Goal: Information Seeking & Learning: Check status

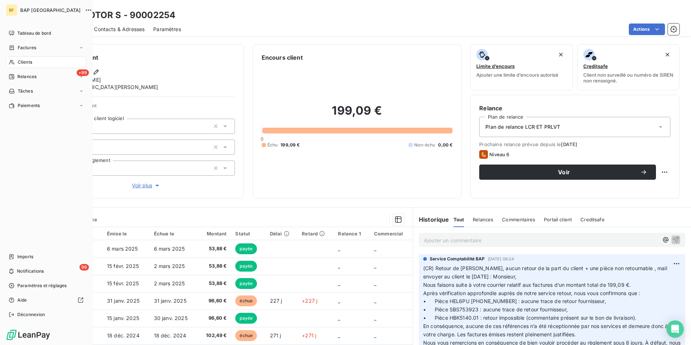
scroll to position [272, 0]
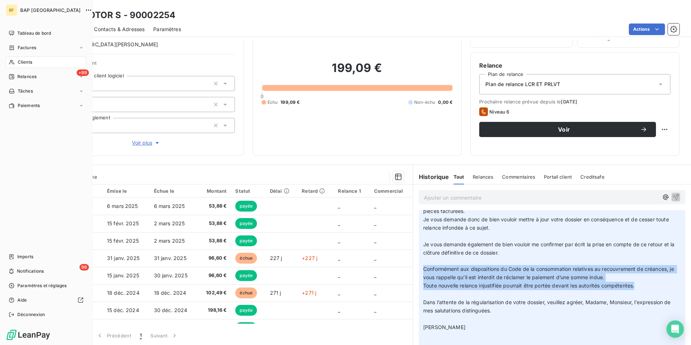
click at [29, 59] on div "Clients" at bounding box center [46, 62] width 81 height 12
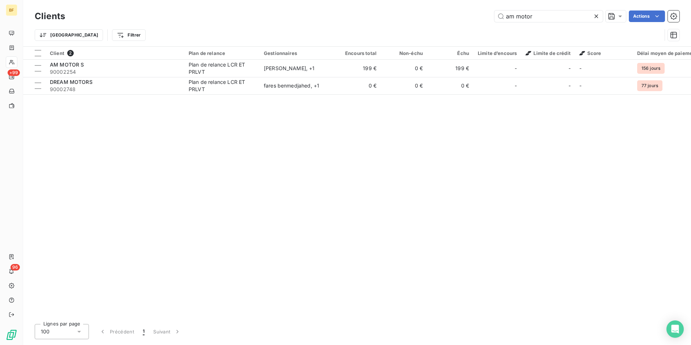
drag, startPoint x: 557, startPoint y: 19, endPoint x: 355, endPoint y: -7, distance: 203.8
click at [355, 0] on html "BF +99 96 Clients am motor Actions Trier Filtrer Client 2 Plan de relance Gesti…" at bounding box center [345, 172] width 691 height 345
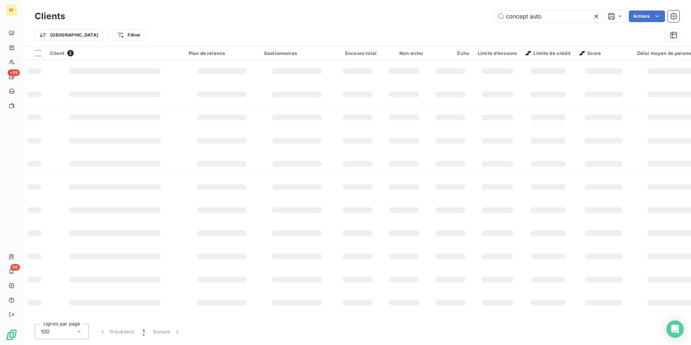
type input "concept auto"
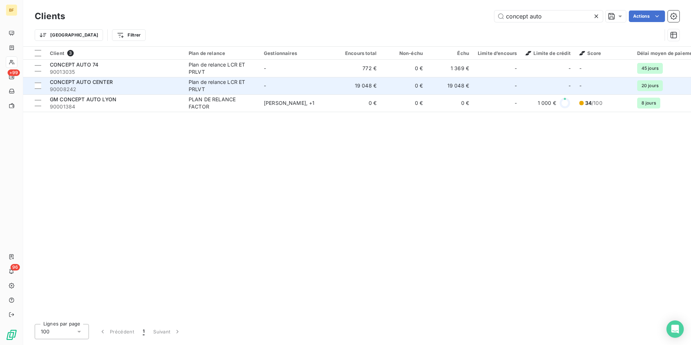
click at [195, 86] on div "Plan de relance LCR ET PRLVT" at bounding box center [222, 85] width 67 height 14
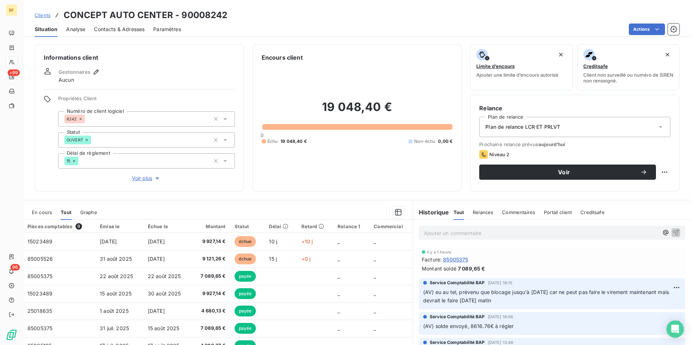
click at [463, 229] on p "Ajouter un commentaire ﻿" at bounding box center [541, 233] width 235 height 9
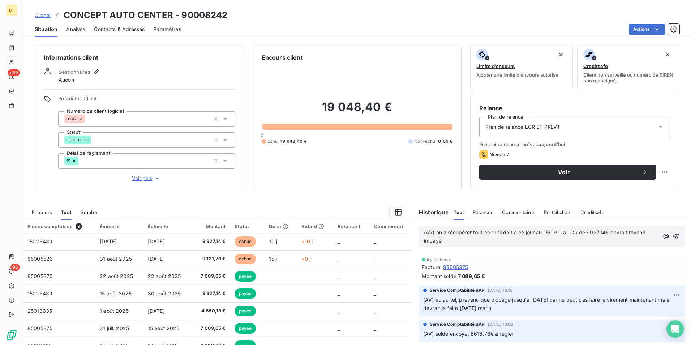
click at [448, 240] on p "(AV) on a récupérer tout ce qu'il doit à ce jour au 15/09. La LCR de 9927.14€ d…" at bounding box center [541, 237] width 235 height 17
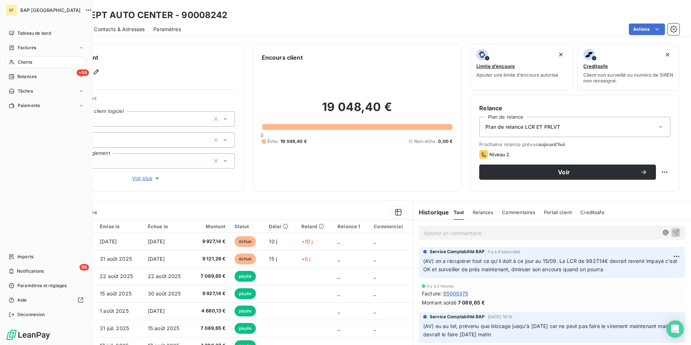
click at [25, 61] on span "Clients" at bounding box center [25, 62] width 14 height 7
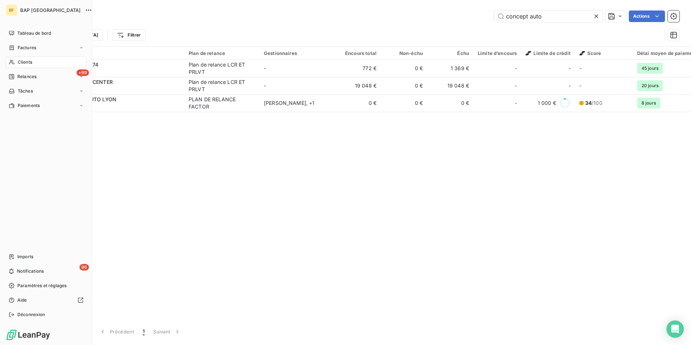
click at [14, 62] on icon at bounding box center [12, 62] width 6 height 6
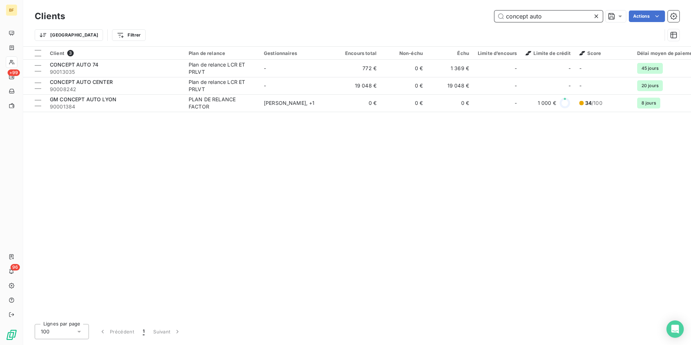
drag, startPoint x: 539, startPoint y: 15, endPoint x: 464, endPoint y: 9, distance: 75.1
click at [464, 9] on div "Clients concept auto Actions" at bounding box center [357, 16] width 645 height 15
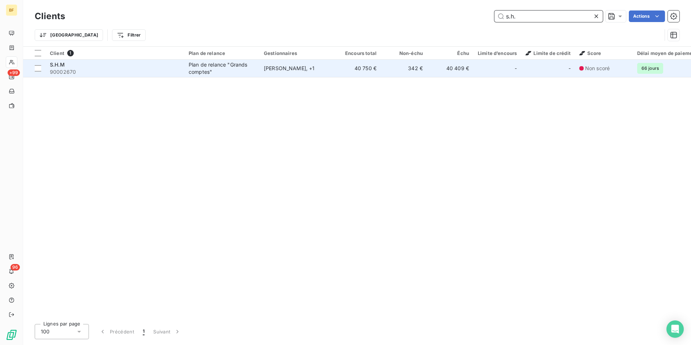
type input "s.h."
click at [161, 69] on span "90002670" at bounding box center [115, 71] width 130 height 7
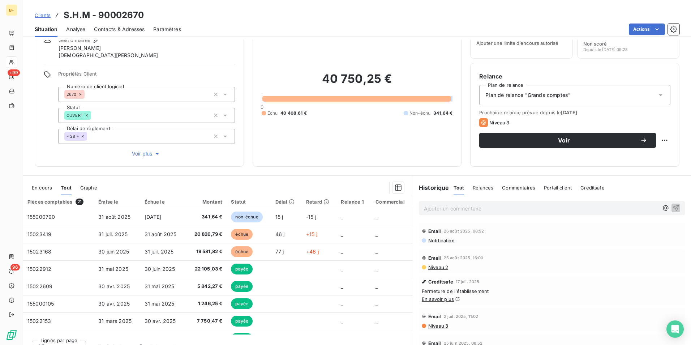
scroll to position [43, 0]
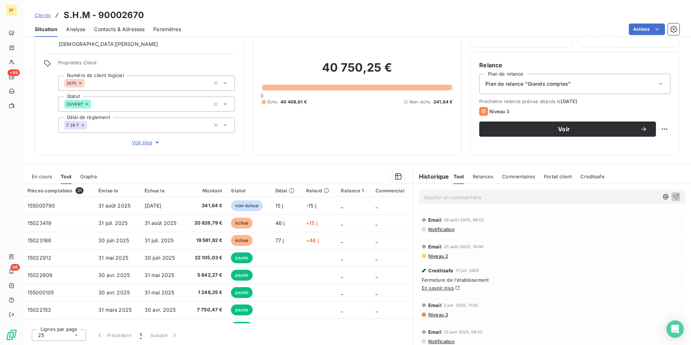
click at [440, 287] on link "En savoir plus" at bounding box center [438, 288] width 32 height 6
click at [444, 230] on span "Notification" at bounding box center [441, 229] width 27 height 6
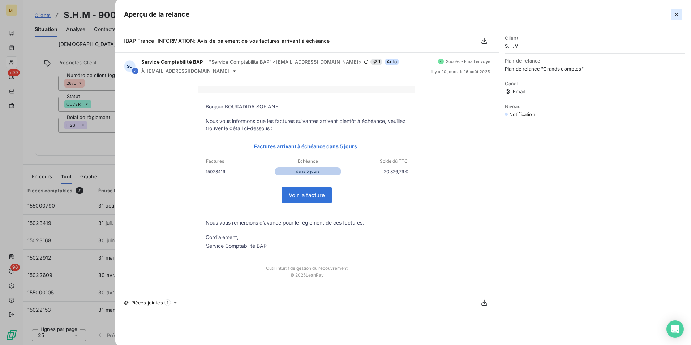
click at [677, 11] on icon "button" at bounding box center [676, 14] width 7 height 7
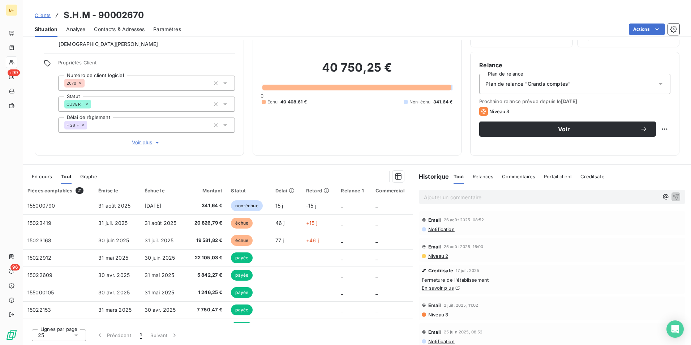
scroll to position [0, 0]
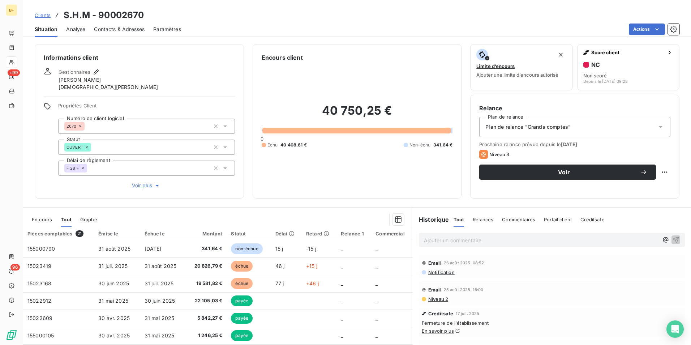
click at [118, 30] on span "Contacts & Adresses" at bounding box center [119, 29] width 51 height 7
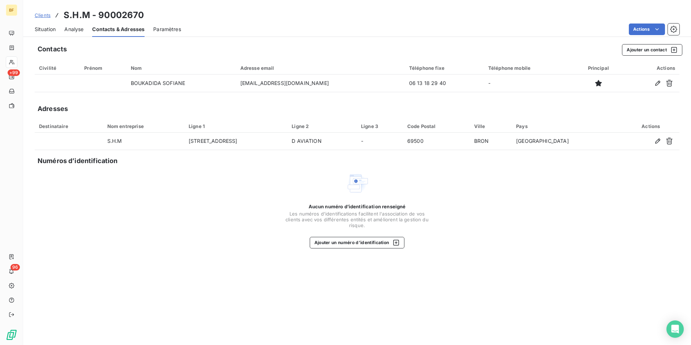
click at [53, 29] on span "Situation" at bounding box center [45, 29] width 21 height 7
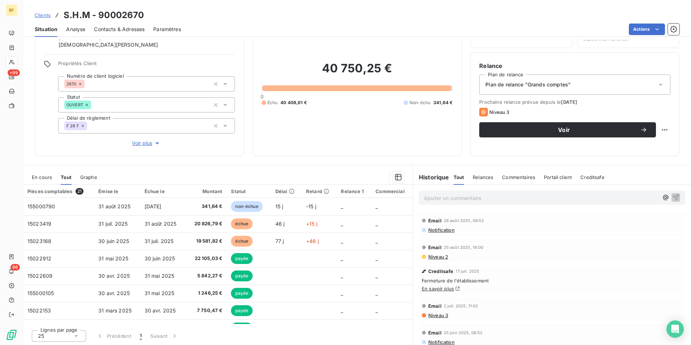
scroll to position [43, 0]
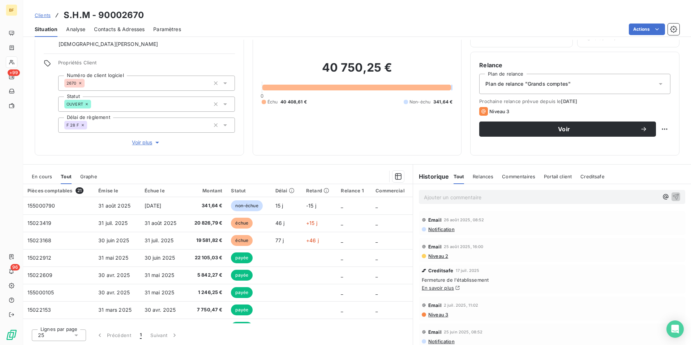
click at [124, 30] on span "Contacts & Adresses" at bounding box center [119, 29] width 51 height 7
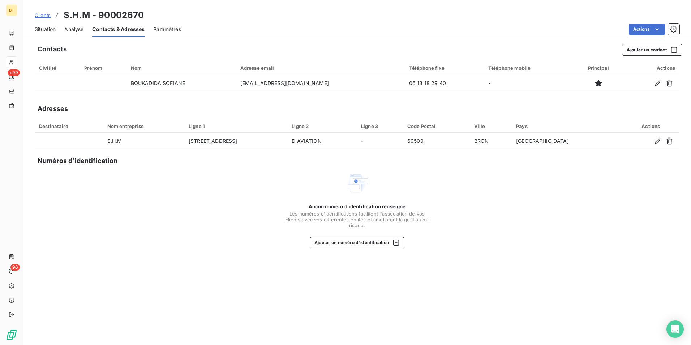
click at [44, 26] on span "Situation" at bounding box center [45, 29] width 21 height 7
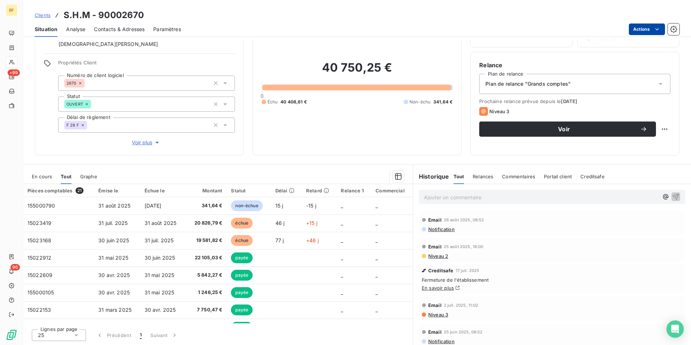
click at [653, 27] on html "BF +99 96 Clients S.H.M - 90002670 Situation Analyse Contacts & Adresses Paramè…" at bounding box center [345, 172] width 691 height 345
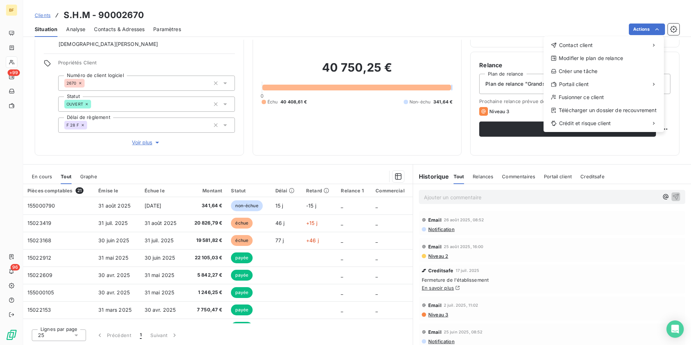
click at [389, 38] on html "BF +99 96 Clients S.H.M - 90002670 Situation Analyse Contacts & Adresses Paramè…" at bounding box center [345, 172] width 691 height 345
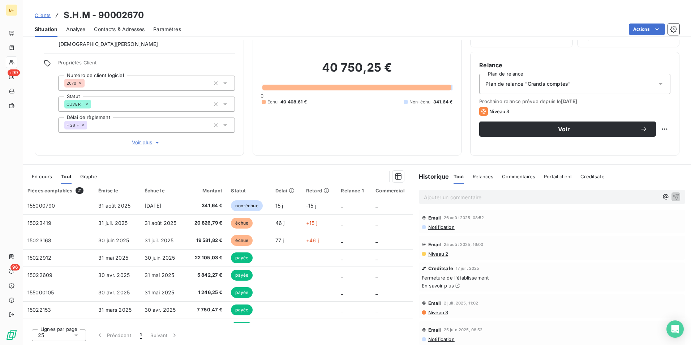
scroll to position [0, 0]
click at [441, 199] on p "Ajouter un commentaire ﻿" at bounding box center [541, 197] width 235 height 9
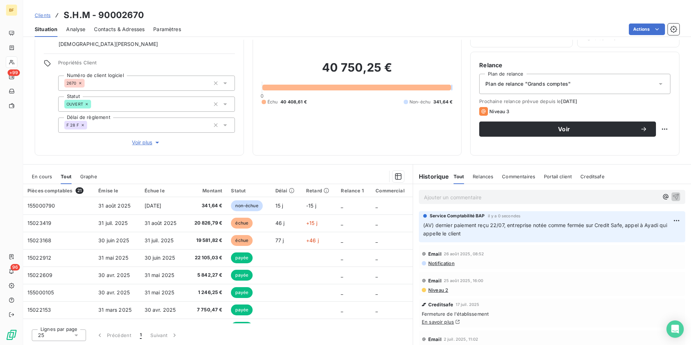
click at [304, 150] on div "Encours client 40 750,25 € 0 Échu 40 408,61 € Non-échu 341,64 €" at bounding box center [357, 78] width 209 height 154
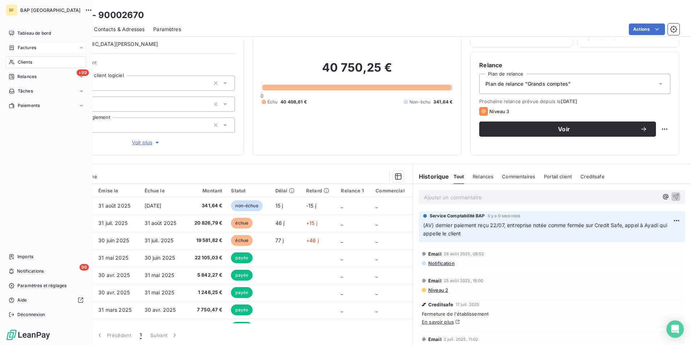
drag, startPoint x: 20, startPoint y: 66, endPoint x: 84, endPoint y: 47, distance: 66.4
click at [20, 61] on span "Clients" at bounding box center [25, 62] width 14 height 7
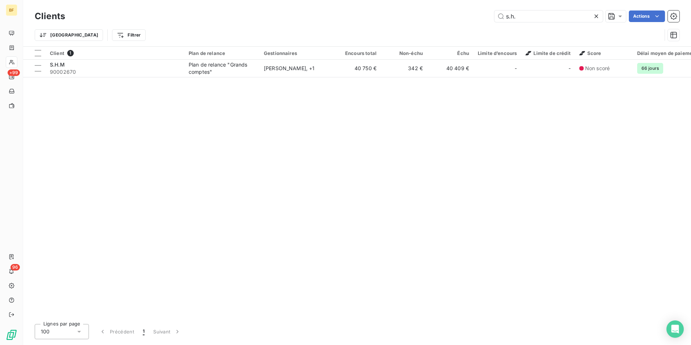
drag, startPoint x: 519, startPoint y: 13, endPoint x: 486, endPoint y: 20, distance: 33.9
click at [486, 20] on div "s.h. Actions" at bounding box center [377, 16] width 606 height 12
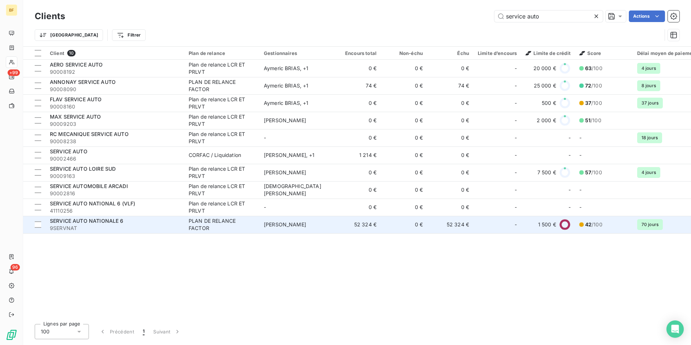
type input "service auto"
click at [112, 222] on span "SERVICE AUTO NATIONALE 6" at bounding box center [87, 221] width 74 height 6
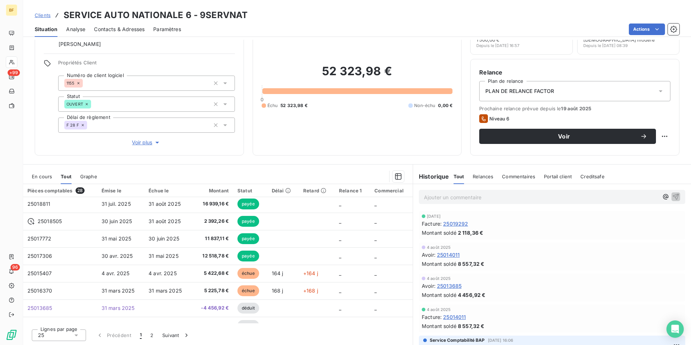
scroll to position [19, 0]
click at [37, 175] on span "En cours" at bounding box center [42, 177] width 20 height 6
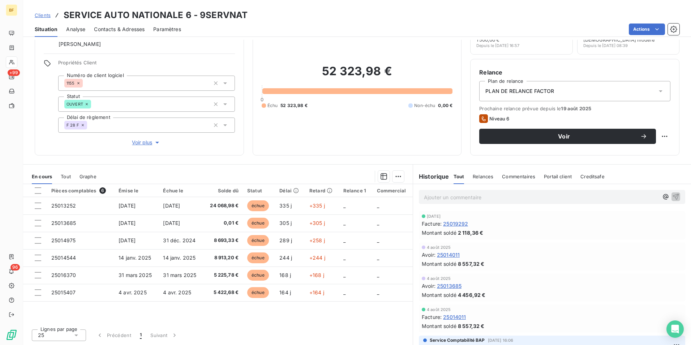
scroll to position [0, 0]
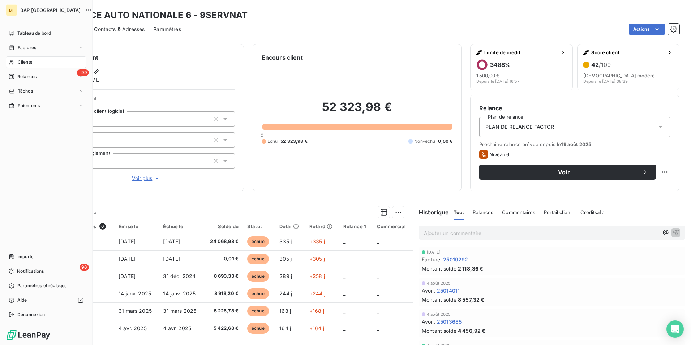
click at [20, 63] on span "Clients" at bounding box center [25, 62] width 14 height 7
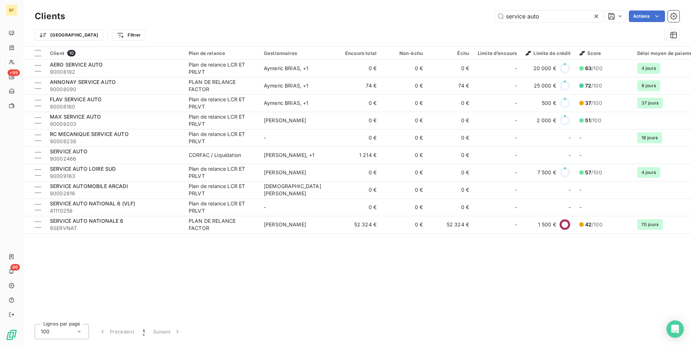
drag, startPoint x: 559, startPoint y: 14, endPoint x: 461, endPoint y: 0, distance: 99.3
click at [461, 1] on div "Clients service auto Actions [GEOGRAPHIC_DATA] Filtrer" at bounding box center [357, 23] width 668 height 46
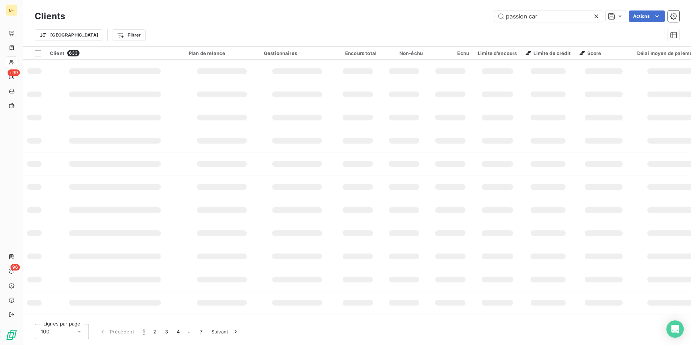
type input "passion car"
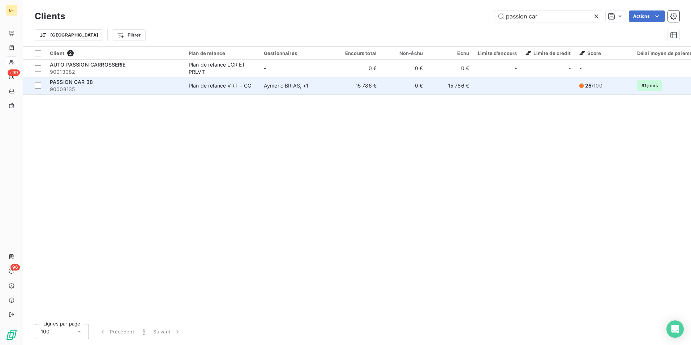
click at [120, 89] on span "90008135" at bounding box center [115, 89] width 130 height 7
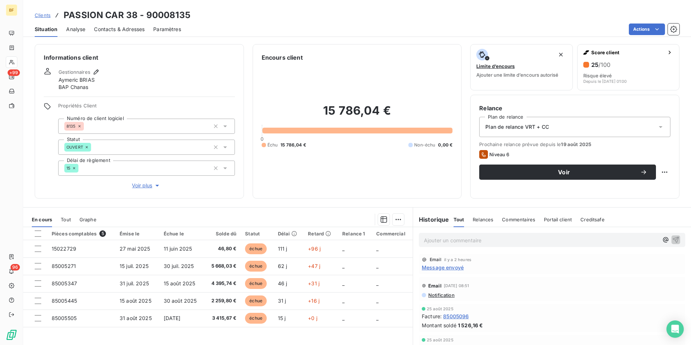
click at [449, 269] on span "Message envoyé" at bounding box center [443, 268] width 42 height 8
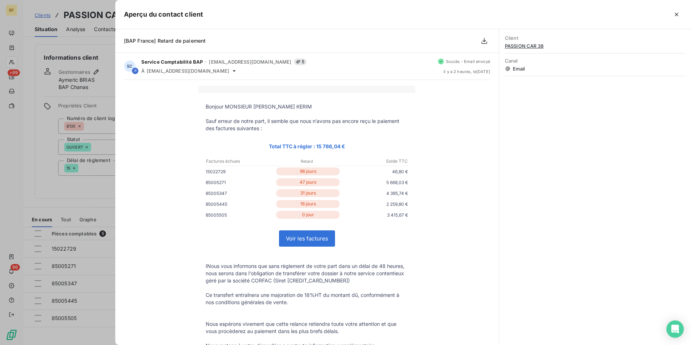
click at [33, 198] on div at bounding box center [345, 172] width 691 height 345
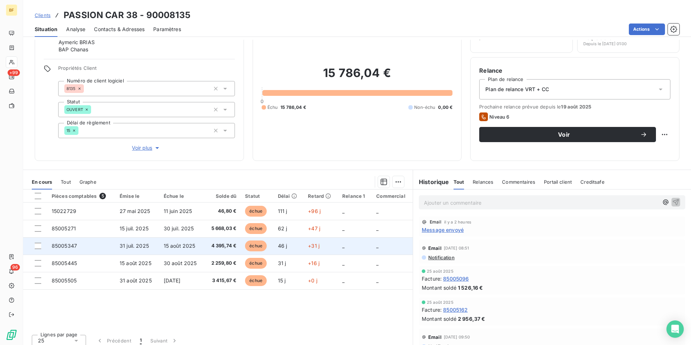
scroll to position [43, 0]
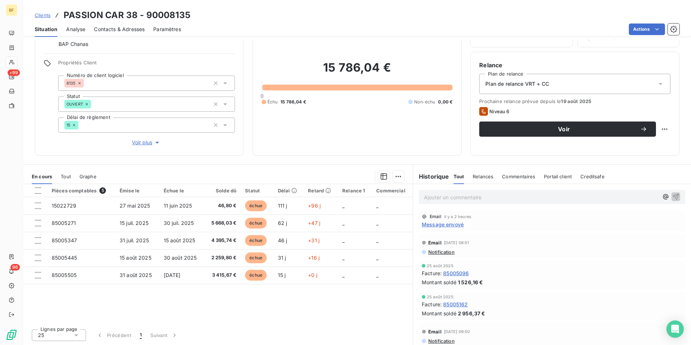
click at [434, 199] on p "Ajouter un commentaire ﻿" at bounding box center [541, 197] width 235 height 9
click at [494, 195] on p "(AV) maximum [DATE] matin" at bounding box center [541, 197] width 235 height 8
click at [515, 196] on p "(AV) maximum [DATE] matin" at bounding box center [541, 197] width 235 height 8
drag, startPoint x: 138, startPoint y: 30, endPoint x: 0, endPoint y: 25, distance: 137.9
click at [132, 28] on span "Contacts & Adresses" at bounding box center [119, 29] width 51 height 7
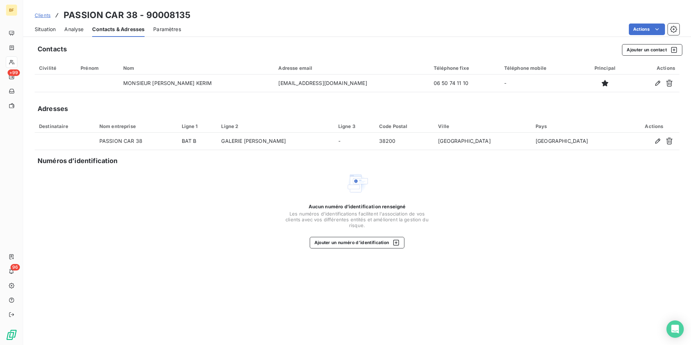
click at [55, 30] on span "Situation" at bounding box center [45, 29] width 21 height 7
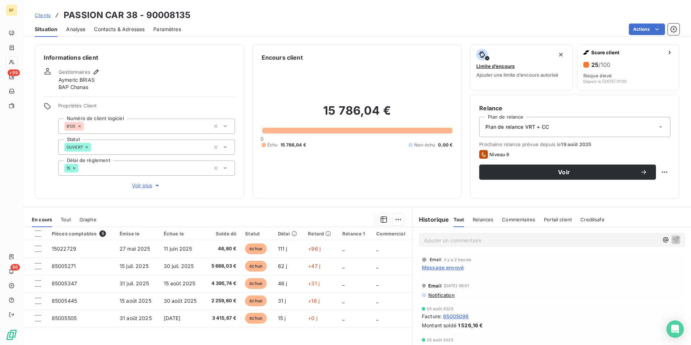
click at [466, 240] on p "Ajouter un commentaire ﻿" at bounding box center [541, 240] width 235 height 9
click at [452, 239] on p "(AV)" at bounding box center [541, 240] width 235 height 8
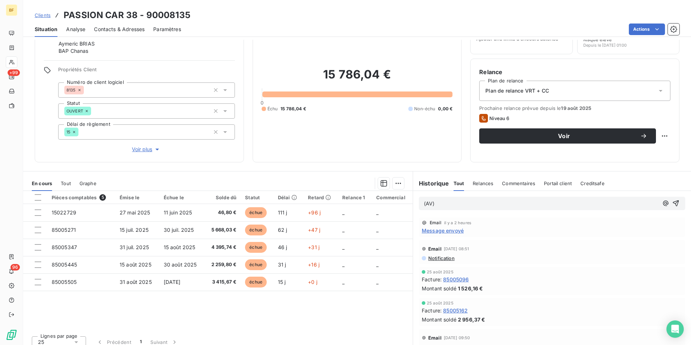
scroll to position [0, 0]
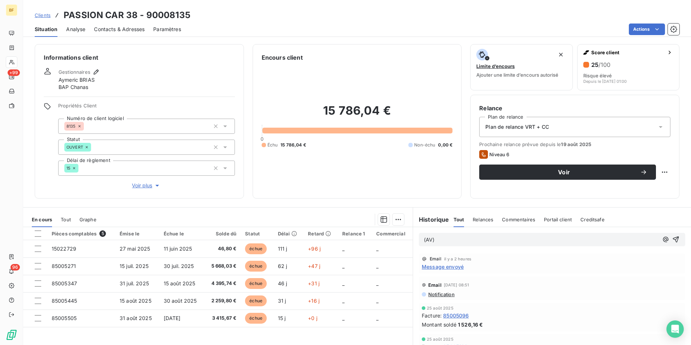
click at [451, 240] on p "(AV)" at bounding box center [541, 240] width 235 height 8
drag, startPoint x: 438, startPoint y: 231, endPoint x: 440, endPoint y: 236, distance: 5.6
click at [438, 231] on div "(AV)" at bounding box center [552, 239] width 278 height 25
click at [440, 238] on p "(AV)" at bounding box center [541, 240] width 235 height 8
click at [569, 244] on p "(AV) engagement à tout régler en fin de semaine maximum" at bounding box center [541, 240] width 235 height 8
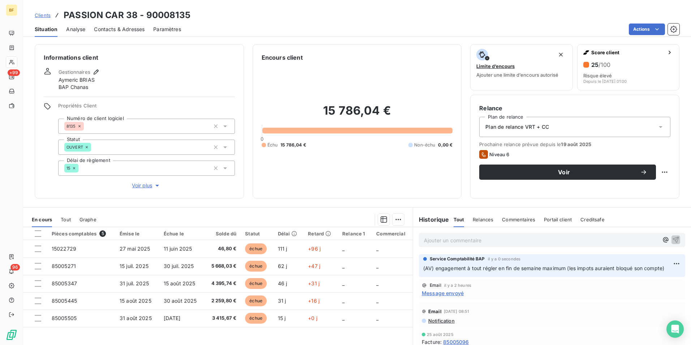
click at [308, 204] on div "Informations client Gestionnaires [PERSON_NAME] BAP Chanas Propriétés Client Nu…" at bounding box center [357, 192] width 668 height 305
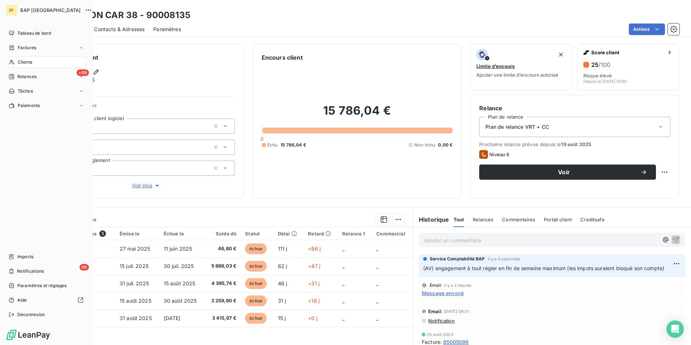
click at [20, 60] on span "Clients" at bounding box center [25, 62] width 14 height 7
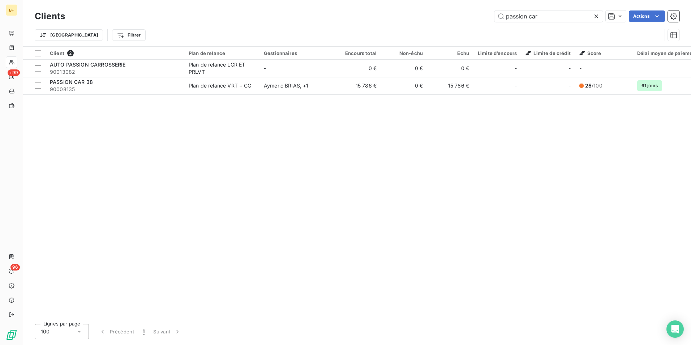
drag, startPoint x: 551, startPoint y: 13, endPoint x: 474, endPoint y: 7, distance: 77.6
click at [474, 7] on div "Clients passion car Actions Trier Filtrer" at bounding box center [357, 23] width 668 height 46
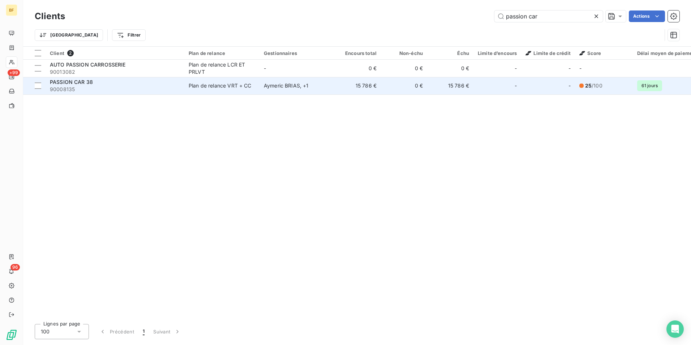
click at [282, 88] on div "[PERSON_NAME] , + 1" at bounding box center [297, 85] width 67 height 7
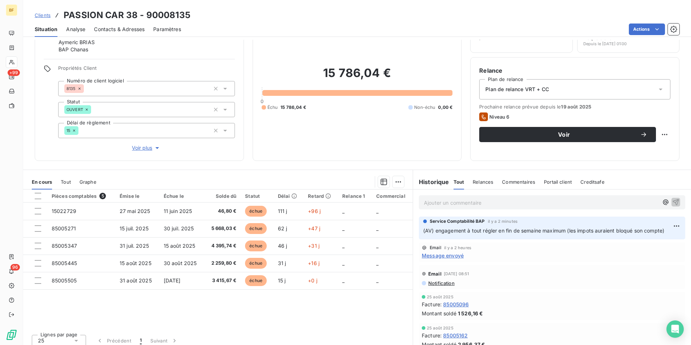
scroll to position [43, 0]
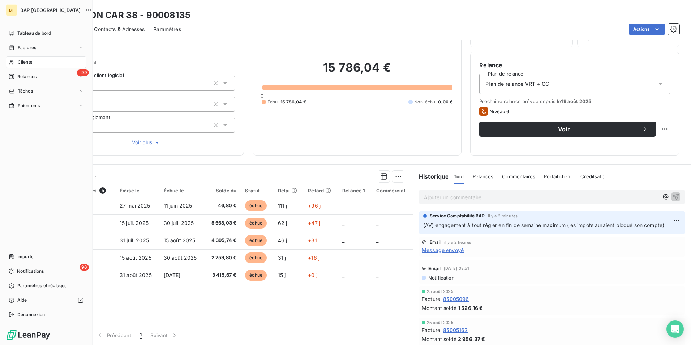
drag, startPoint x: 12, startPoint y: 61, endPoint x: 27, endPoint y: 59, distance: 15.4
click at [12, 61] on icon at bounding box center [12, 62] width 6 height 6
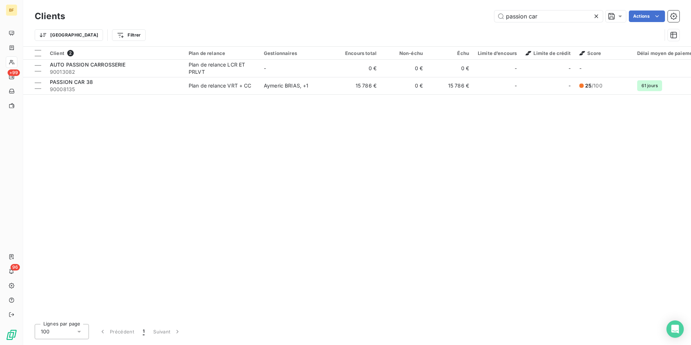
drag, startPoint x: 541, startPoint y: 18, endPoint x: 462, endPoint y: 0, distance: 80.5
click at [462, 0] on div "Clients passion car Actions Trier Filtrer" at bounding box center [357, 23] width 668 height 46
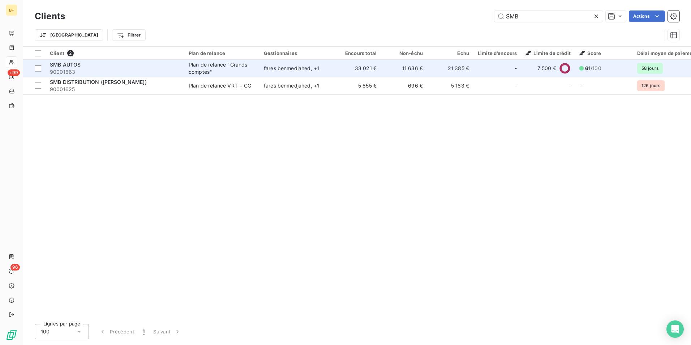
type input "SMB"
click at [200, 68] on div "Plan de relance "Grands comptes"" at bounding box center [222, 68] width 67 height 14
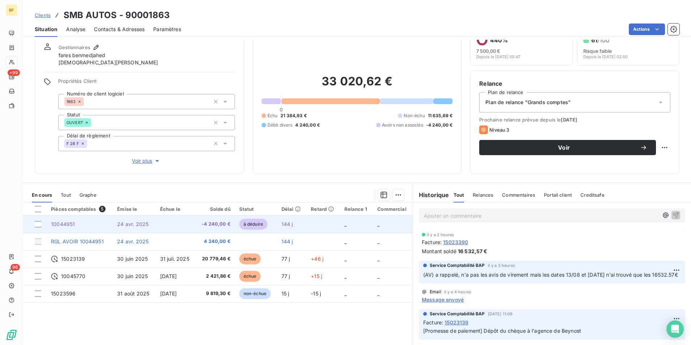
scroll to position [36, 0]
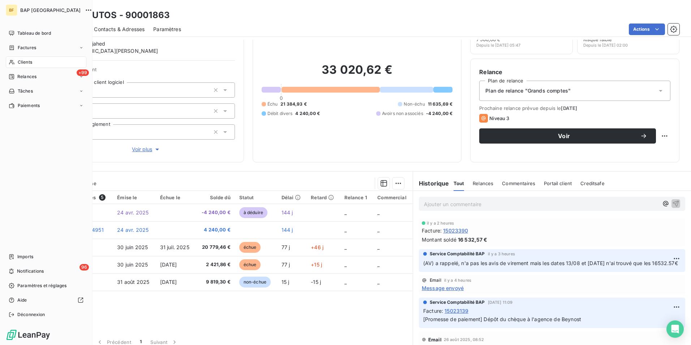
click at [21, 63] on span "Clients" at bounding box center [25, 62] width 14 height 7
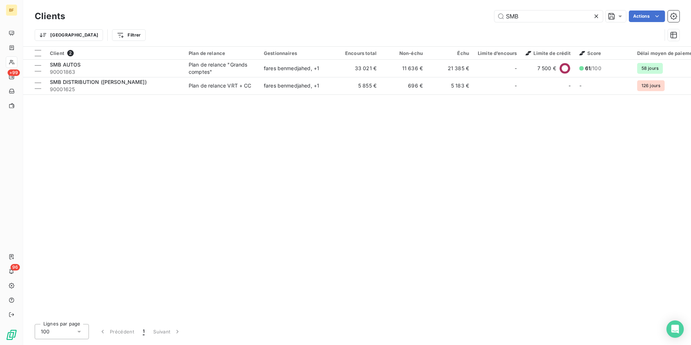
drag, startPoint x: 523, startPoint y: 16, endPoint x: 490, endPoint y: 10, distance: 33.1
click at [490, 10] on div "Clients SMB Actions" at bounding box center [357, 16] width 645 height 15
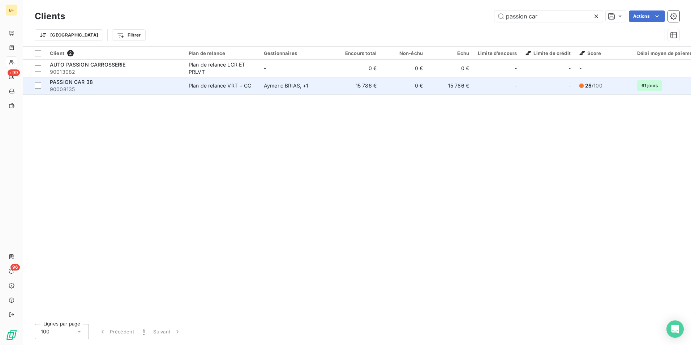
type input "passion car"
click at [132, 82] on div "PASSION CAR 38" at bounding box center [115, 81] width 130 height 7
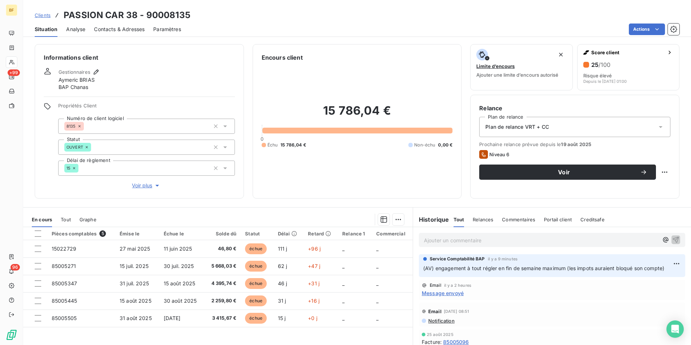
click at [126, 30] on span "Contacts & Adresses" at bounding box center [119, 29] width 51 height 7
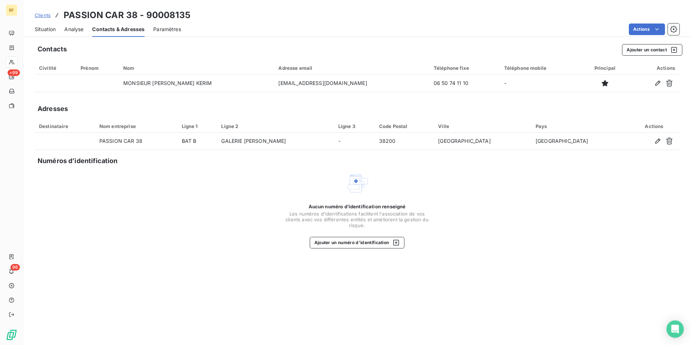
click at [52, 29] on span "Situation" at bounding box center [45, 29] width 21 height 7
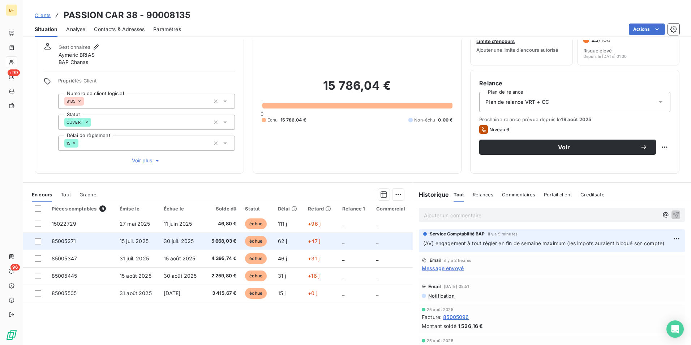
scroll to position [36, 0]
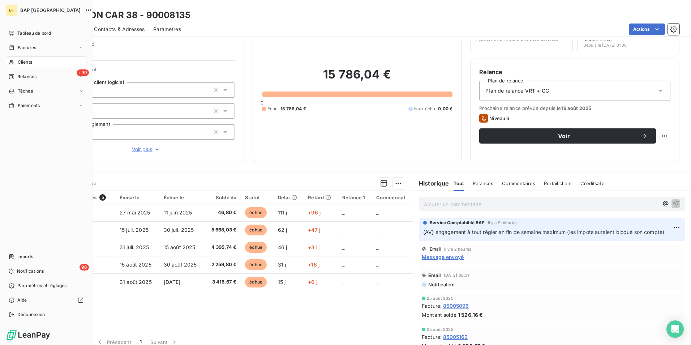
drag, startPoint x: 16, startPoint y: 63, endPoint x: 409, endPoint y: 20, distance: 395.7
click at [16, 63] on div "Clients" at bounding box center [46, 62] width 81 height 12
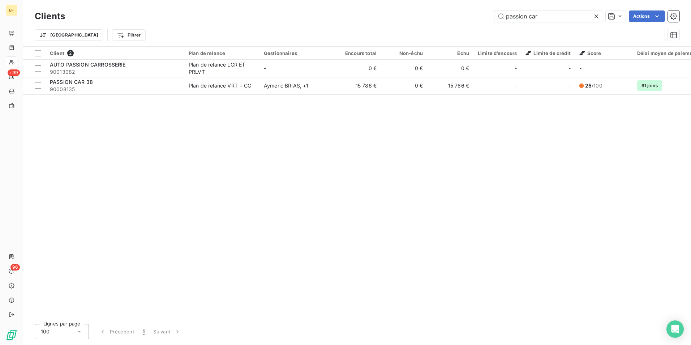
drag, startPoint x: 536, startPoint y: 20, endPoint x: 428, endPoint y: 16, distance: 108.2
click at [428, 16] on div "passion car Actions" at bounding box center [377, 16] width 606 height 12
type input "r"
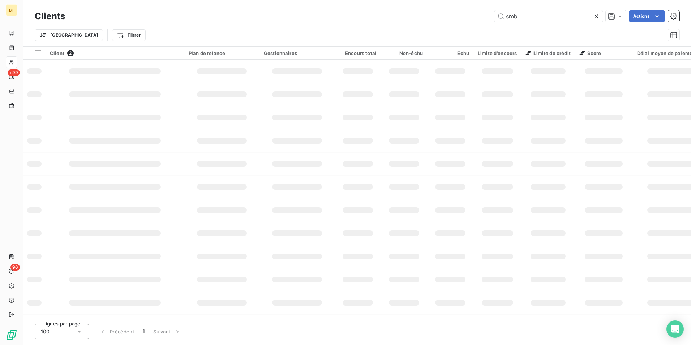
type input "smb"
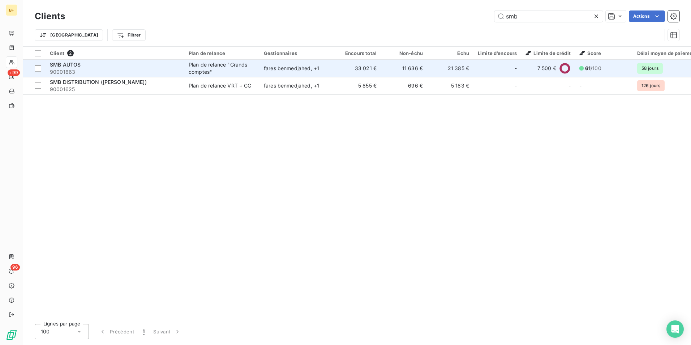
click at [223, 70] on div "Plan de relance "Grands comptes"" at bounding box center [222, 68] width 67 height 14
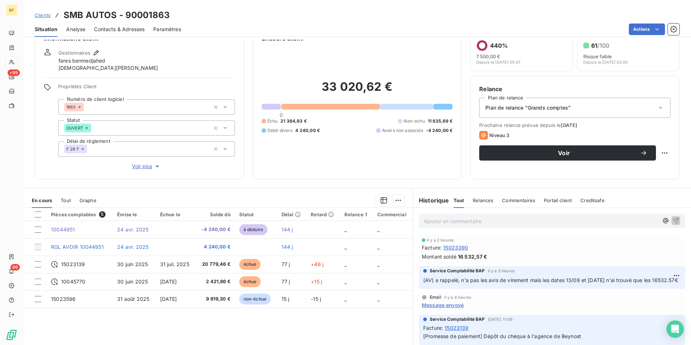
scroll to position [7, 0]
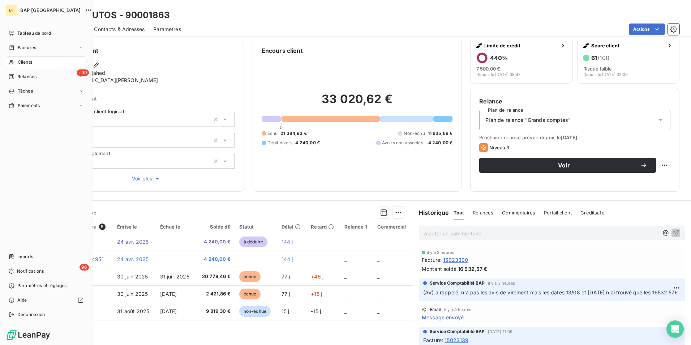
click at [15, 62] on div "Clients" at bounding box center [46, 62] width 81 height 12
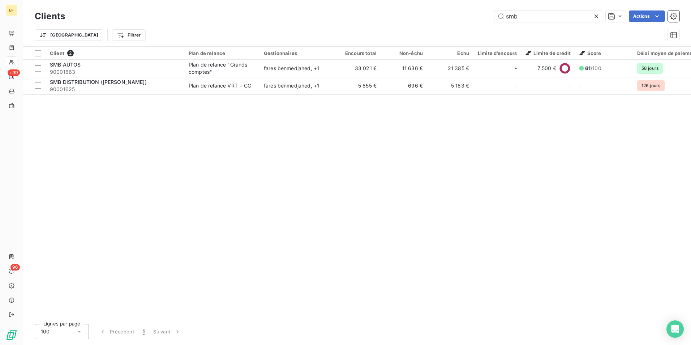
drag, startPoint x: 538, startPoint y: 21, endPoint x: 490, endPoint y: 16, distance: 48.3
click at [492, 16] on div "smb Actions" at bounding box center [377, 16] width 606 height 12
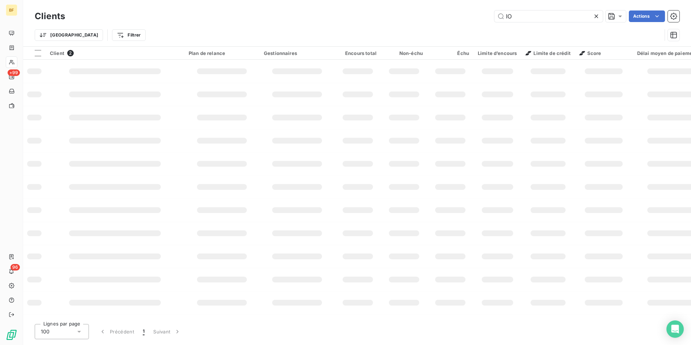
type input "I"
type input "IL PRIMO"
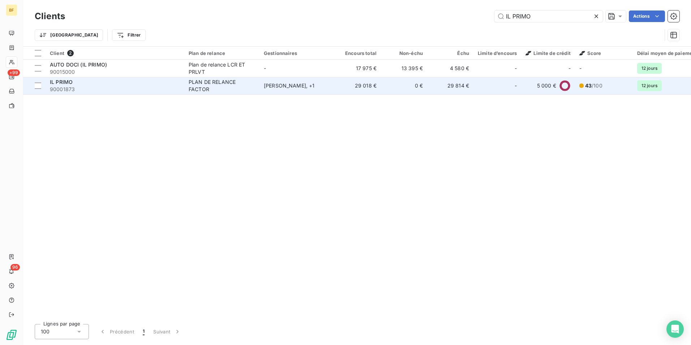
click at [82, 87] on span "90001873" at bounding box center [115, 89] width 130 height 7
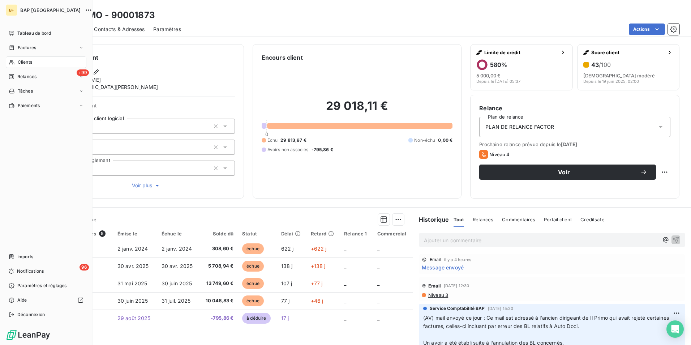
click at [29, 63] on span "Clients" at bounding box center [25, 62] width 14 height 7
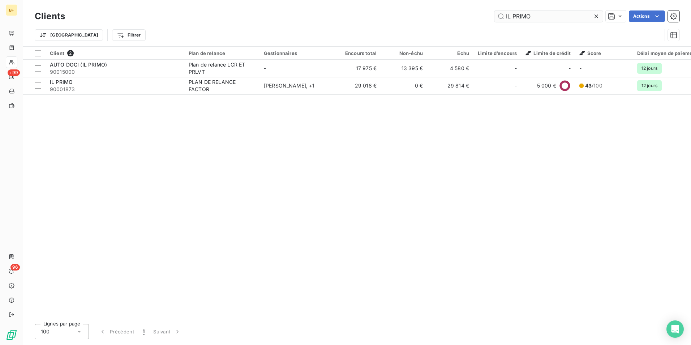
drag, startPoint x: 545, startPoint y: 18, endPoint x: 496, endPoint y: 15, distance: 48.2
click at [496, 15] on input "IL PRIMO" at bounding box center [549, 16] width 108 height 12
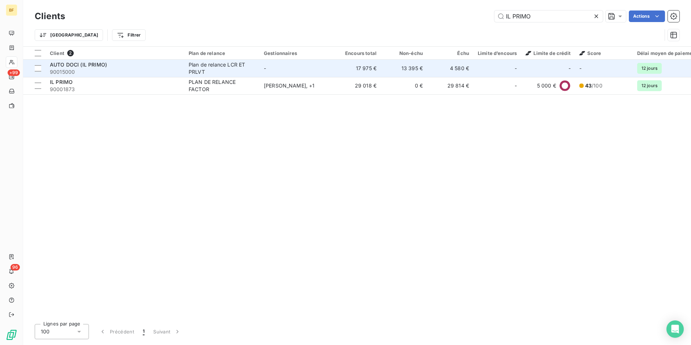
click at [169, 67] on div "AUTO DOCI (IL PRIMO)" at bounding box center [115, 64] width 130 height 7
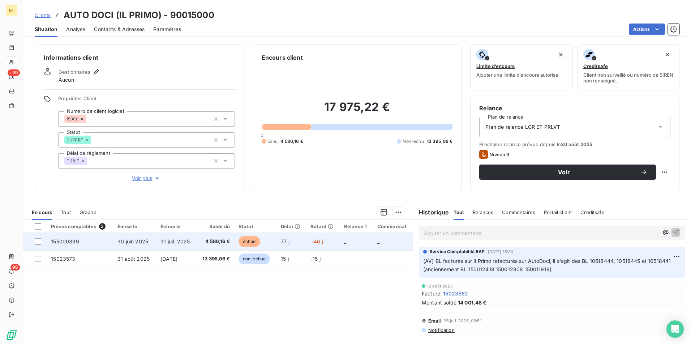
click at [184, 240] on span "31 juil. 2025" at bounding box center [175, 241] width 29 height 6
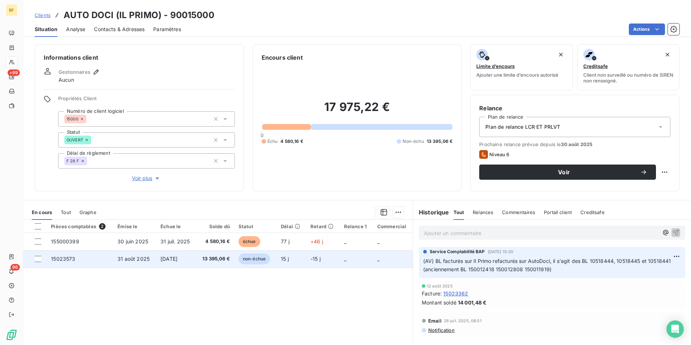
click at [206, 259] on span "13 395,06 €" at bounding box center [215, 258] width 29 height 7
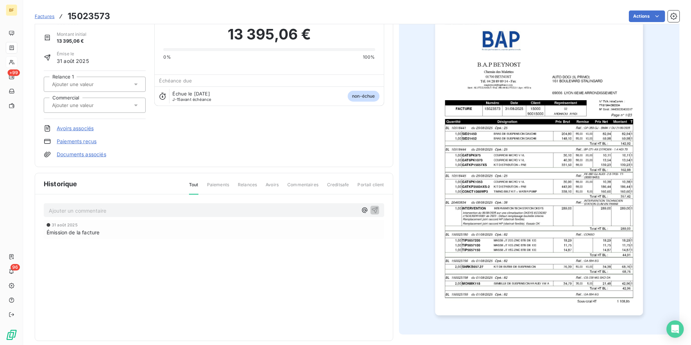
scroll to position [34, 0]
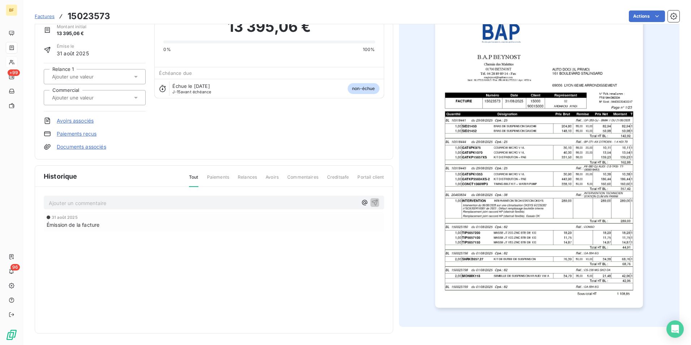
click at [527, 243] on img "button" at bounding box center [539, 160] width 208 height 294
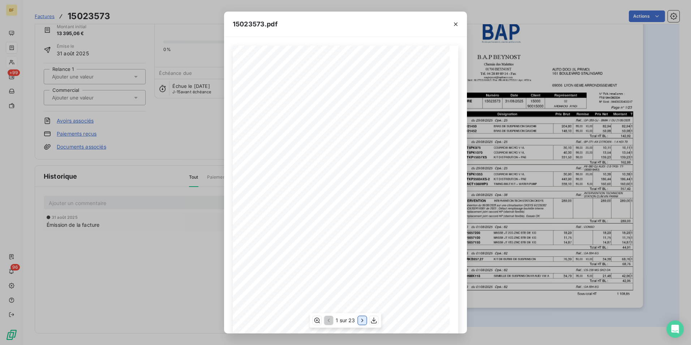
click at [362, 320] on icon "button" at bounding box center [362, 320] width 7 height 7
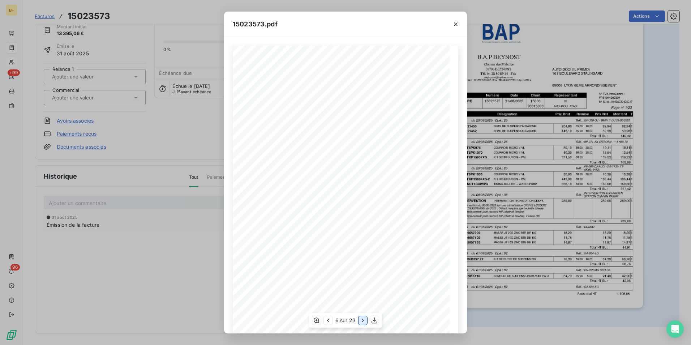
click at [362, 320] on icon "button" at bounding box center [362, 320] width 7 height 7
drag, startPoint x: 148, startPoint y: 191, endPoint x: 141, endPoint y: 189, distance: 7.1
click at [147, 189] on div "15023573.pdf B.A.P BEYNOST AUTO DOCI (IL PRIMO) [GEOGRAPHIC_DATA][STREET_ADDRES…" at bounding box center [345, 172] width 691 height 345
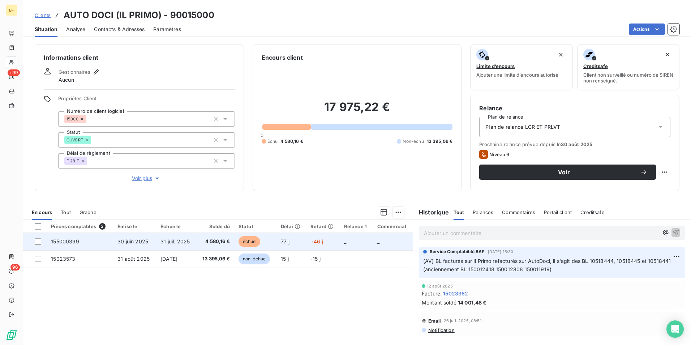
click at [206, 240] on span "4 580,16 €" at bounding box center [215, 241] width 29 height 7
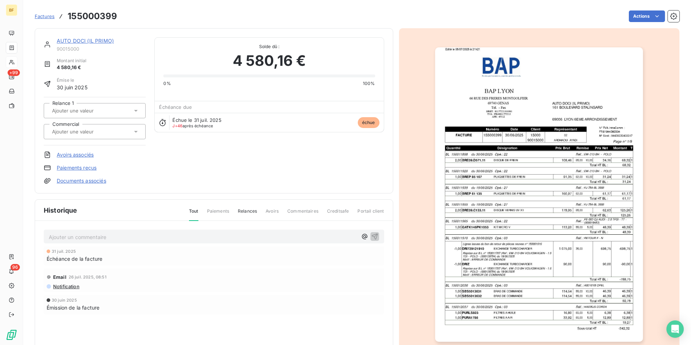
click at [544, 219] on img "button" at bounding box center [539, 194] width 208 height 294
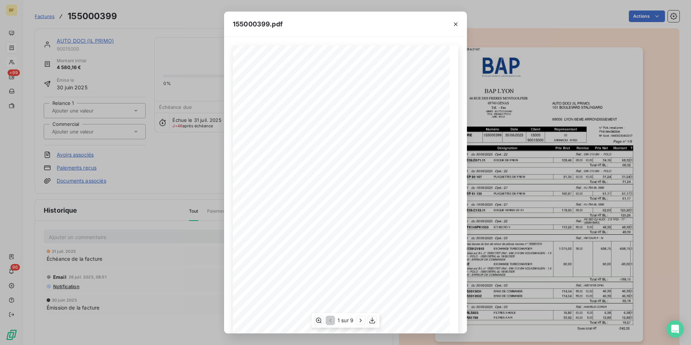
scroll to position [27, 0]
click at [363, 321] on icon "button" at bounding box center [360, 320] width 7 height 7
click at [363, 321] on icon "button" at bounding box center [361, 320] width 7 height 7
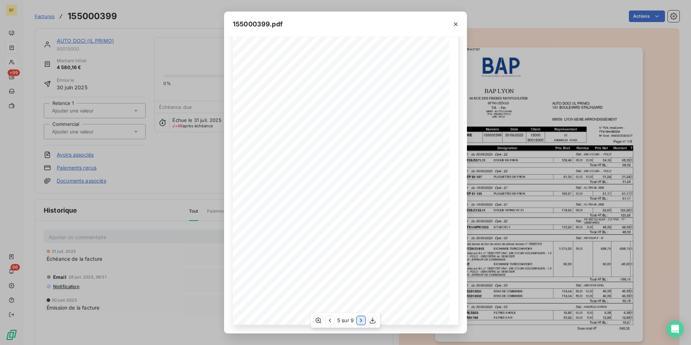
click at [363, 321] on icon "button" at bounding box center [361, 320] width 7 height 7
drag, startPoint x: 454, startPoint y: 27, endPoint x: 401, endPoint y: 24, distance: 53.3
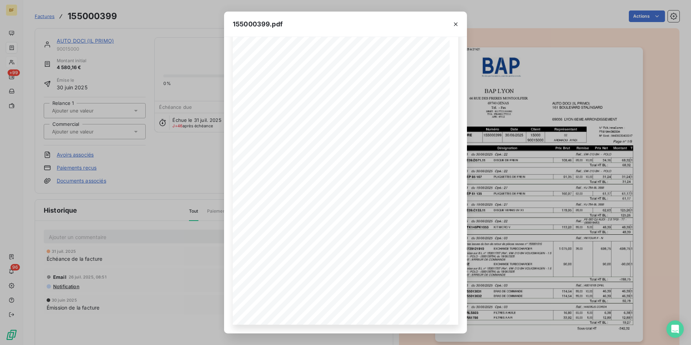
click at [446, 27] on div at bounding box center [456, 24] width 22 height 25
click at [459, 23] on icon "button" at bounding box center [455, 24] width 7 height 7
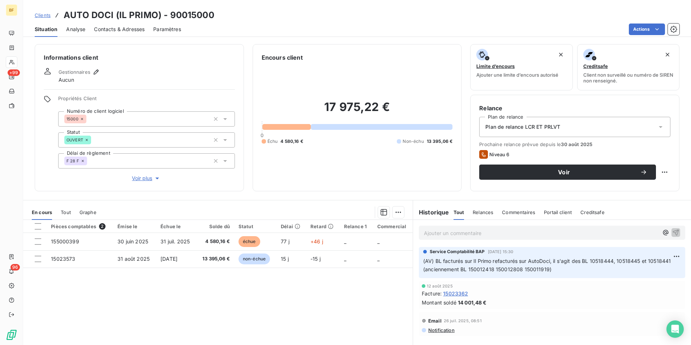
click at [650, 37] on div "Situation Analyse Contacts & Adresses Paramètres Actions" at bounding box center [357, 29] width 668 height 15
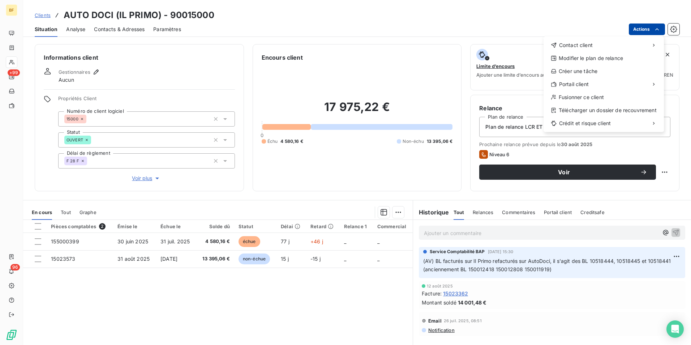
click at [639, 30] on html "BF +99 96 Clients AUTO DOCI (IL PRIMO) - 90015000 Situation Analyse Contacts & …" at bounding box center [345, 172] width 691 height 345
click at [466, 50] on div "Envoyer un email" at bounding box center [490, 48] width 97 height 12
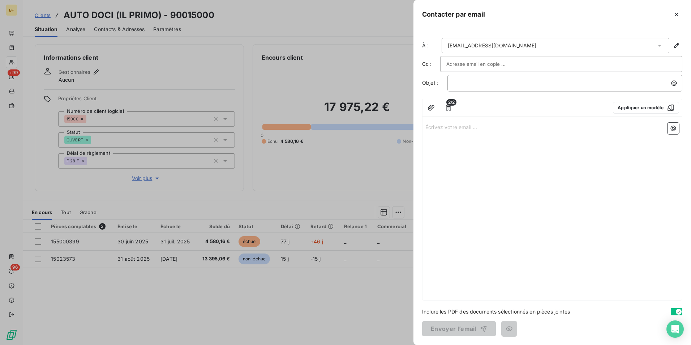
click at [448, 105] on span "2/2" at bounding box center [452, 102] width 10 height 7
click at [450, 109] on icon "button" at bounding box center [448, 107] width 7 height 7
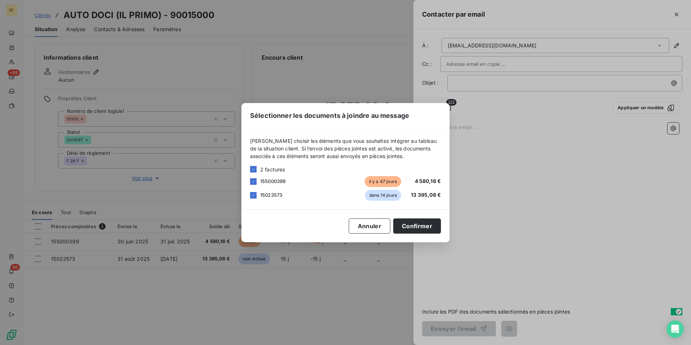
click at [258, 194] on div "15023573 dans 14 jours 13 395,06 €" at bounding box center [345, 195] width 191 height 11
click at [253, 195] on icon at bounding box center [253, 194] width 2 height 1
drag, startPoint x: 430, startPoint y: 227, endPoint x: 446, endPoint y: 220, distance: 17.8
click at [430, 227] on button "Confirmer" at bounding box center [417, 225] width 48 height 15
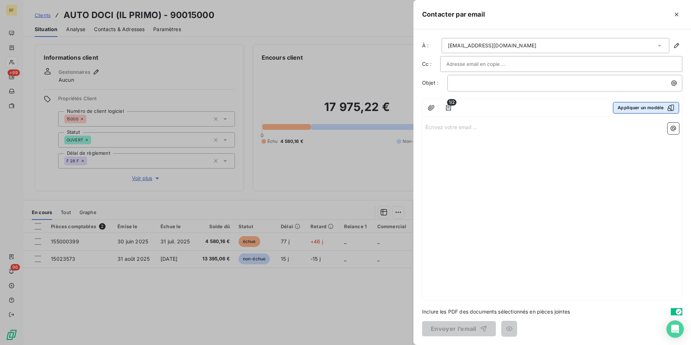
click at [645, 108] on button "Appliquer un modèle" at bounding box center [646, 108] width 66 height 12
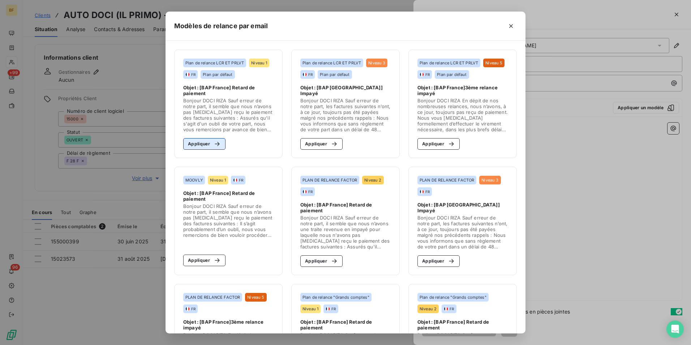
click at [214, 144] on icon "button" at bounding box center [217, 143] width 7 height 7
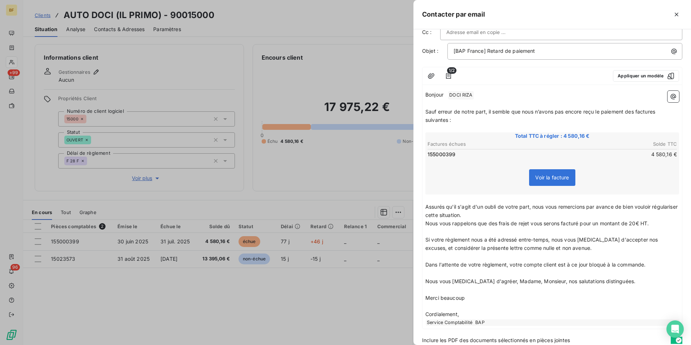
scroll to position [60, 0]
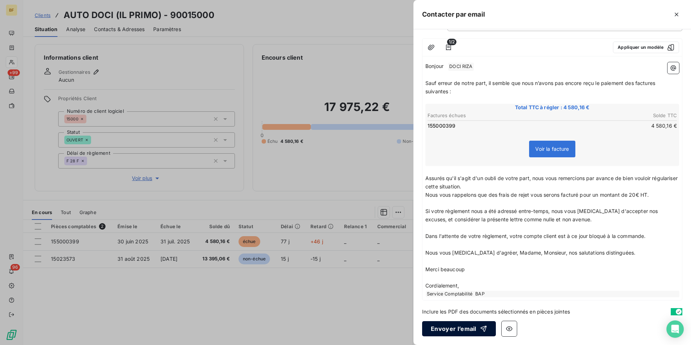
click at [470, 327] on button "Envoyer l’email" at bounding box center [459, 328] width 74 height 15
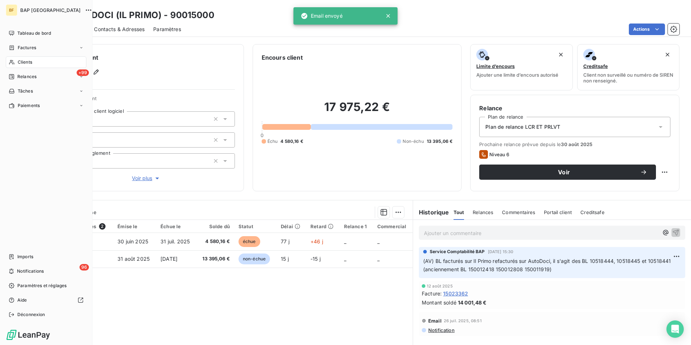
click at [19, 59] on span "Clients" at bounding box center [25, 62] width 14 height 7
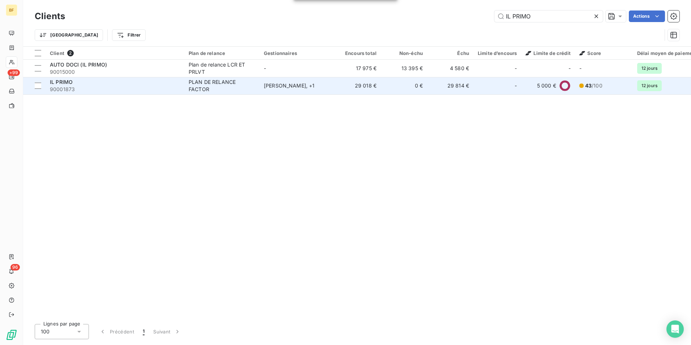
click at [96, 84] on div "IL PRIMO" at bounding box center [115, 81] width 130 height 7
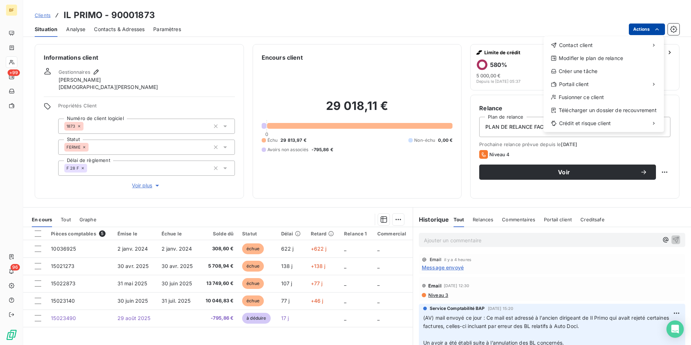
click at [640, 28] on html "BF +99 96 Clients IL PRIMO - 90001873 Situation Analyse Contacts & Adresses Par…" at bounding box center [345, 172] width 691 height 345
click at [440, 268] on html "BF +99 96 Clients IL PRIMO - 90001873 Situation Analyse Contacts & Adresses Par…" at bounding box center [345, 172] width 691 height 345
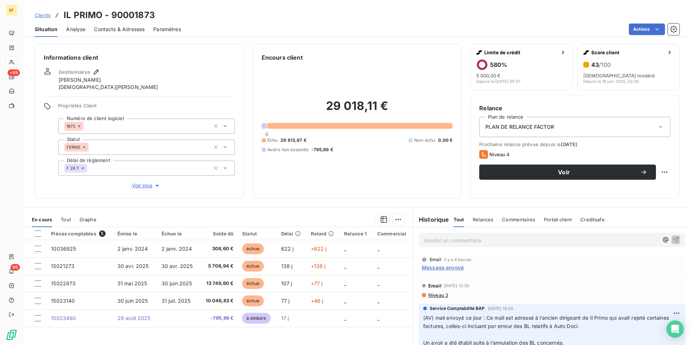
click at [440, 268] on span "Message envoyé" at bounding box center [443, 268] width 42 height 8
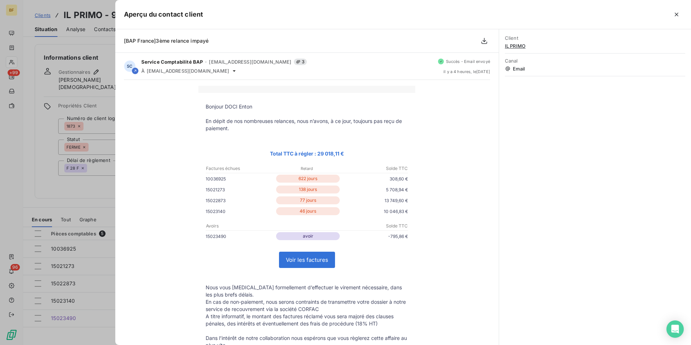
click at [37, 199] on div at bounding box center [345, 172] width 691 height 345
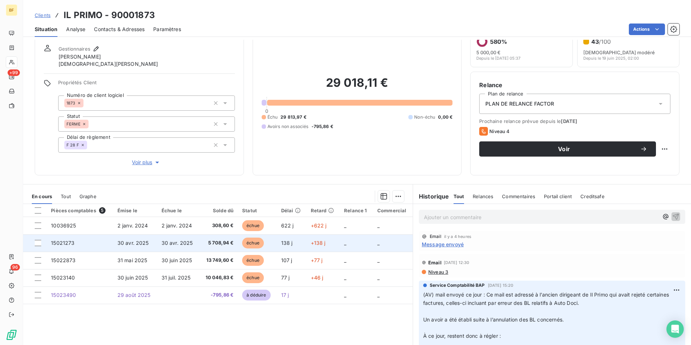
scroll to position [43, 0]
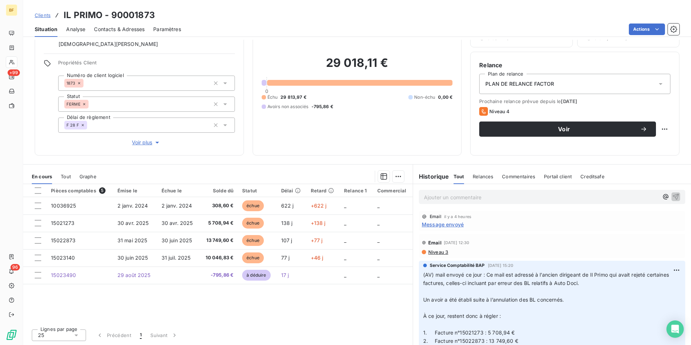
click at [432, 223] on span "Message envoyé" at bounding box center [443, 225] width 42 height 8
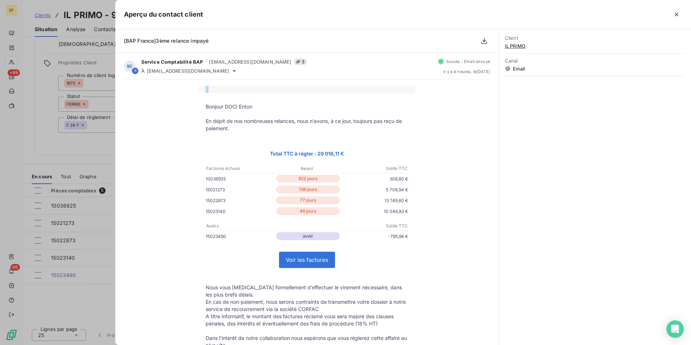
drag, startPoint x: 407, startPoint y: 239, endPoint x: 197, endPoint y: 102, distance: 251.1
click at [197, 102] on div "Bonjour DOCI Enton En dépit de nos nombreuses relances, nous n’avons, à ce jour…" at bounding box center [307, 250] width 366 height 329
copy table
click at [678, 16] on icon "button" at bounding box center [676, 14] width 7 height 7
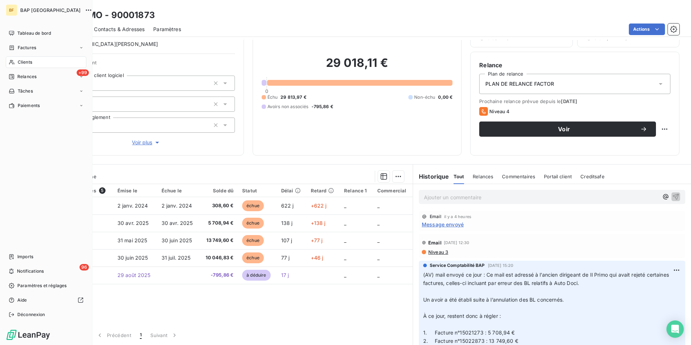
click at [17, 60] on div "Clients" at bounding box center [46, 62] width 81 height 12
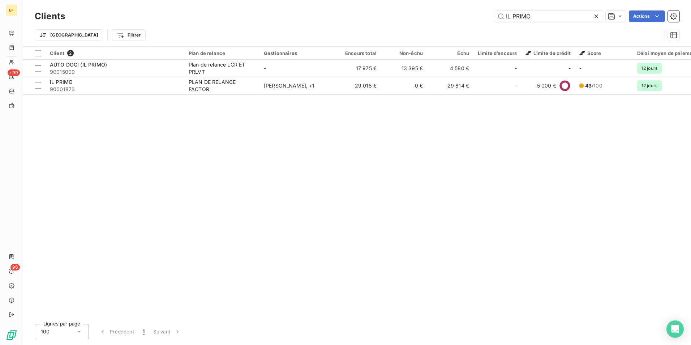
drag, startPoint x: 560, startPoint y: 12, endPoint x: 388, endPoint y: 1, distance: 172.5
click at [388, 1] on div "Clients IL PRIMO Actions Trier Filtrer" at bounding box center [357, 23] width 668 height 46
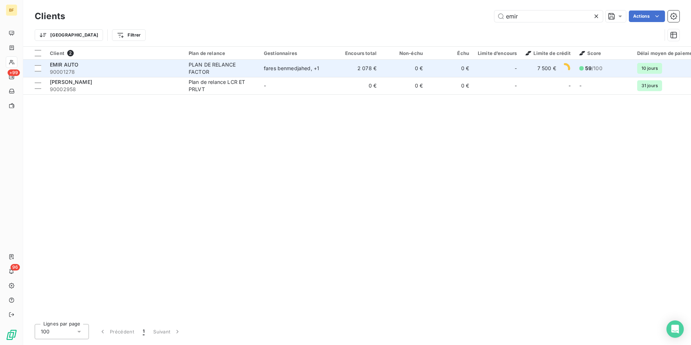
type input "emir"
click at [107, 65] on div "EMIR AUTO" at bounding box center [115, 64] width 130 height 7
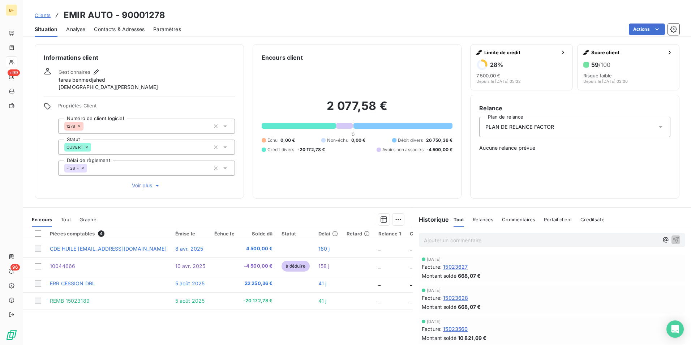
drag, startPoint x: 122, startPoint y: 35, endPoint x: 122, endPoint y: 30, distance: 4.7
click at [122, 33] on div "Contacts & Adresses" at bounding box center [119, 29] width 51 height 15
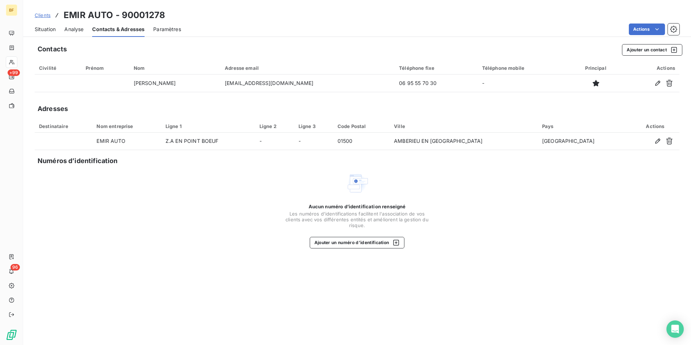
click at [239, 238] on div "Aucun numéro d’identification renseigné Les numéros d'identifications faciliten…" at bounding box center [357, 210] width 645 height 77
click at [50, 30] on span "Situation" at bounding box center [45, 29] width 21 height 7
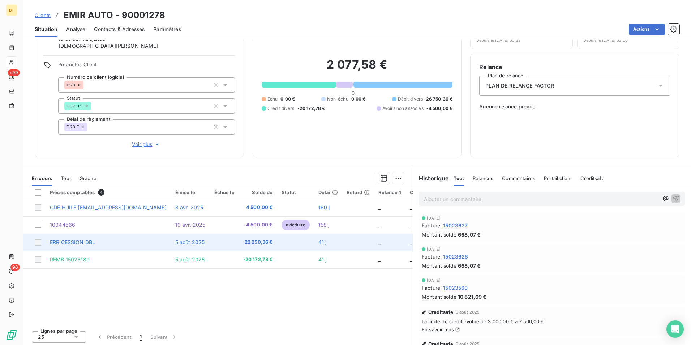
scroll to position [43, 0]
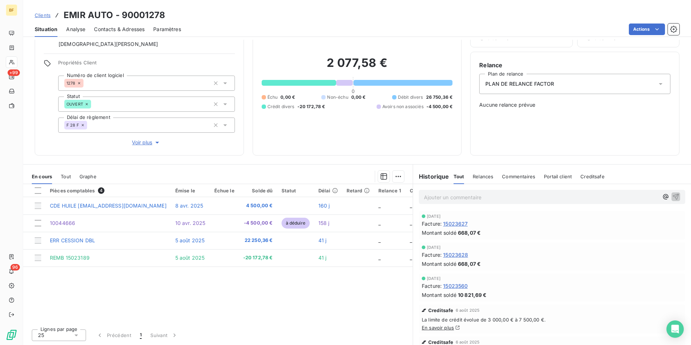
click at [69, 174] on span "Tout" at bounding box center [66, 177] width 10 height 6
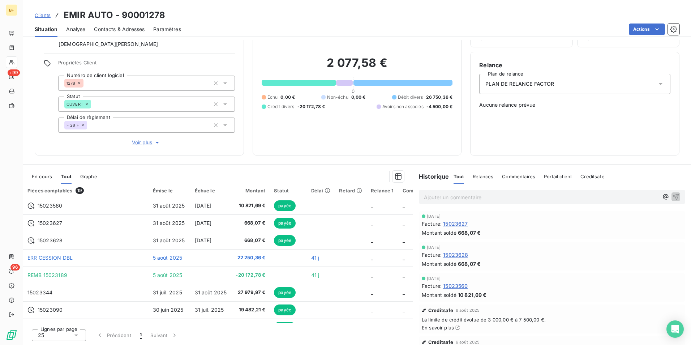
click at [35, 178] on span "En cours" at bounding box center [42, 177] width 20 height 6
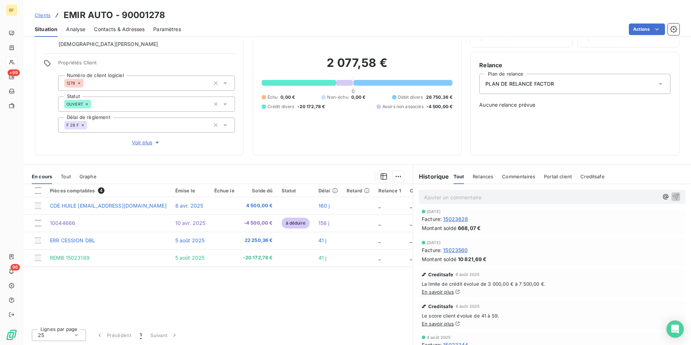
scroll to position [0, 0]
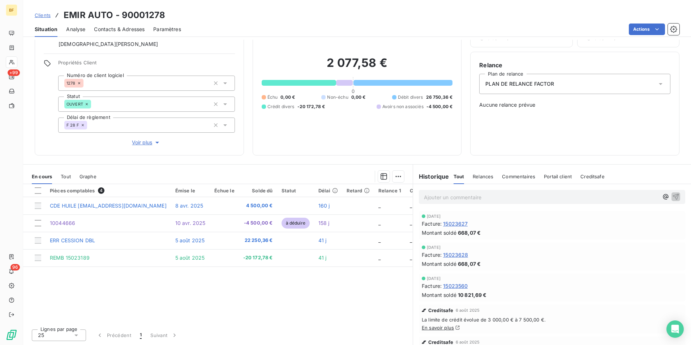
click at [65, 178] on span "Tout" at bounding box center [66, 177] width 10 height 6
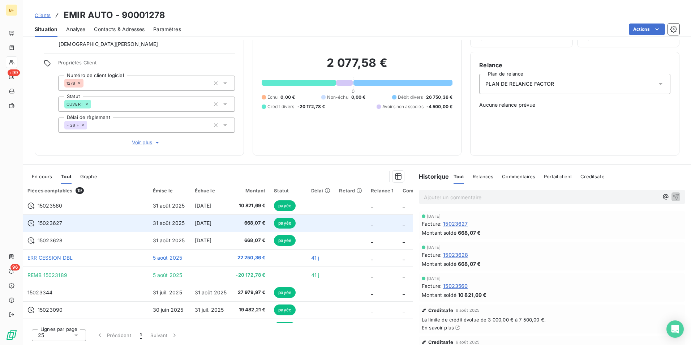
click at [236, 223] on span "668,07 €" at bounding box center [251, 222] width 30 height 7
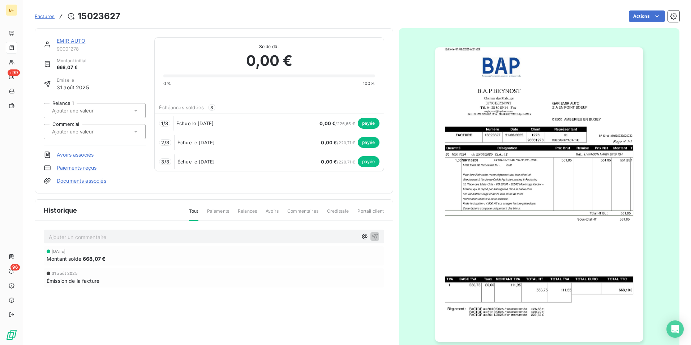
click at [527, 205] on img "button" at bounding box center [539, 194] width 208 height 294
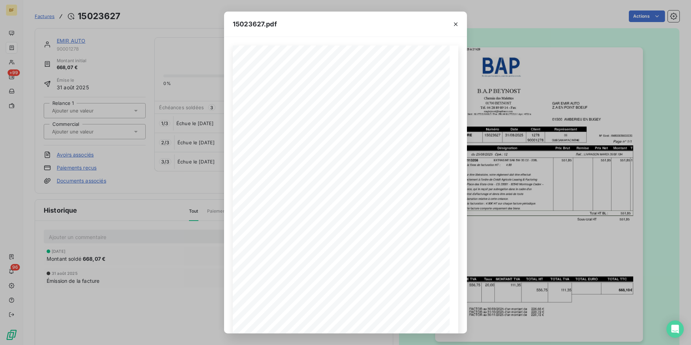
click at [544, 15] on div "15023627.pdf B.A.P BEYNOST GAR EMIR AUTO Chemin des Malettes Z.A EN POINT BOEUF…" at bounding box center [345, 172] width 691 height 345
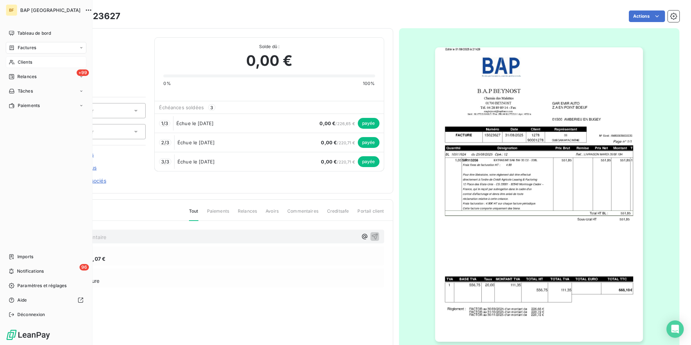
click at [20, 63] on span "Clients" at bounding box center [25, 62] width 14 height 7
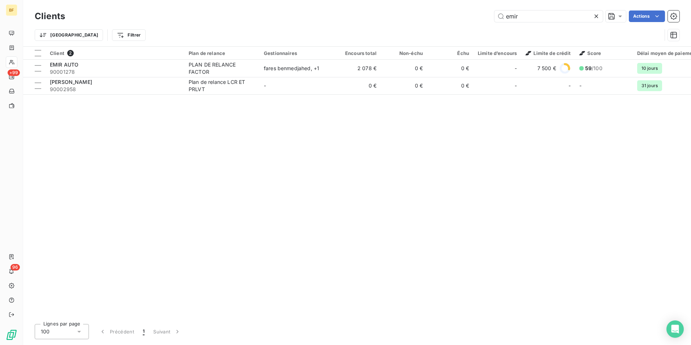
click at [450, 18] on div "emir Actions" at bounding box center [377, 16] width 606 height 12
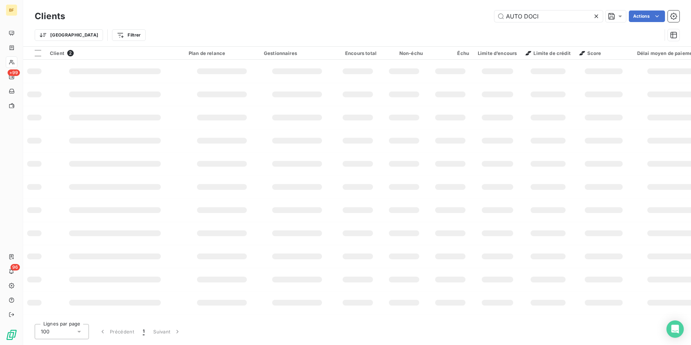
type input "AUTO DOCI"
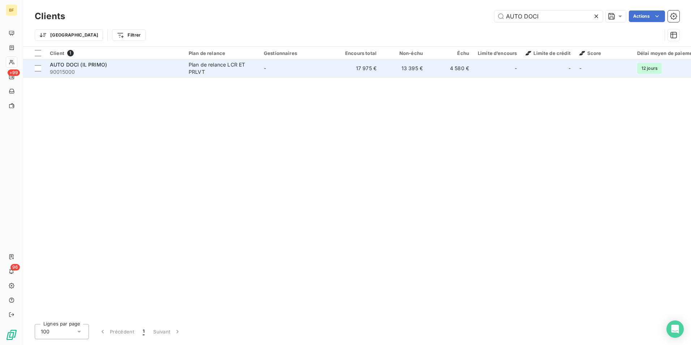
click at [261, 65] on td "-" at bounding box center [297, 68] width 75 height 17
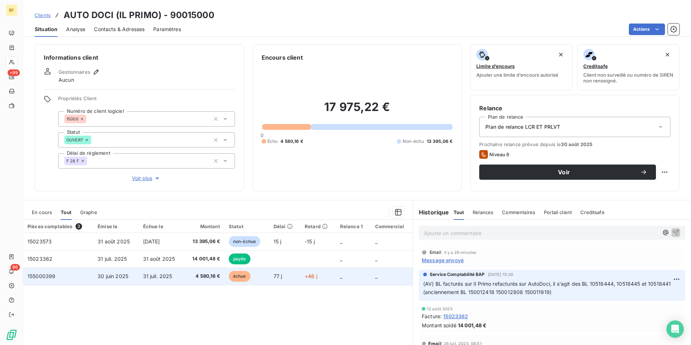
click at [201, 276] on span "4 580,16 €" at bounding box center [204, 276] width 32 height 7
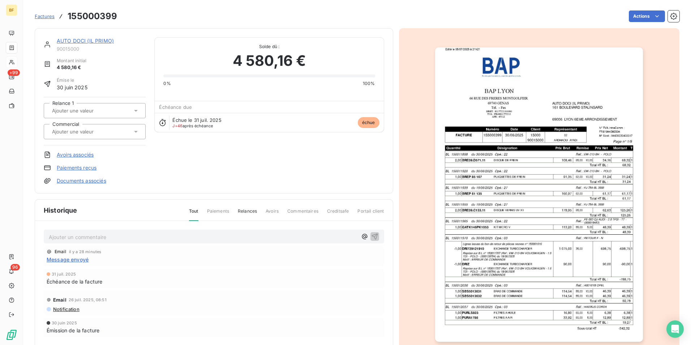
click at [539, 186] on img "button" at bounding box center [539, 194] width 208 height 294
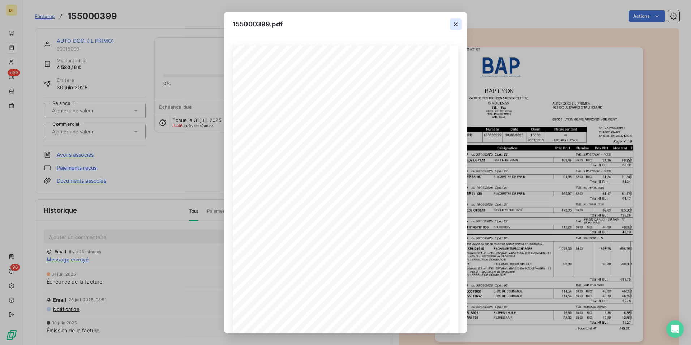
click at [458, 24] on icon "button" at bounding box center [455, 24] width 7 height 7
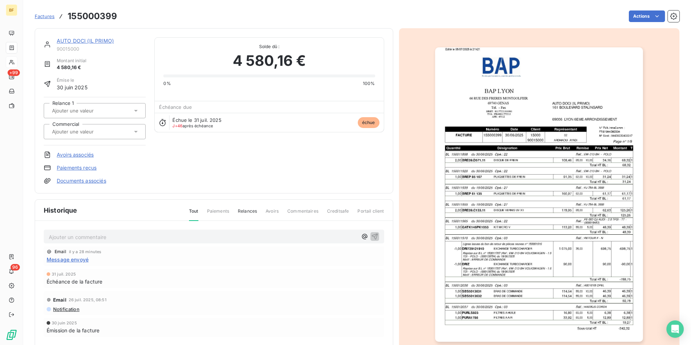
click at [519, 195] on img "button" at bounding box center [539, 194] width 208 height 294
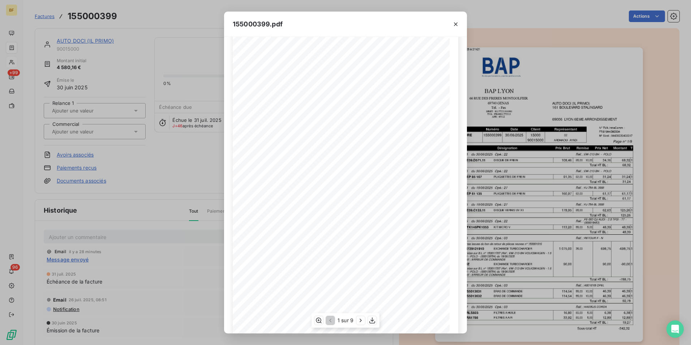
scroll to position [27, 0]
click at [360, 320] on icon "button" at bounding box center [360, 320] width 7 height 7
click at [360, 320] on icon "button" at bounding box center [361, 320] width 7 height 7
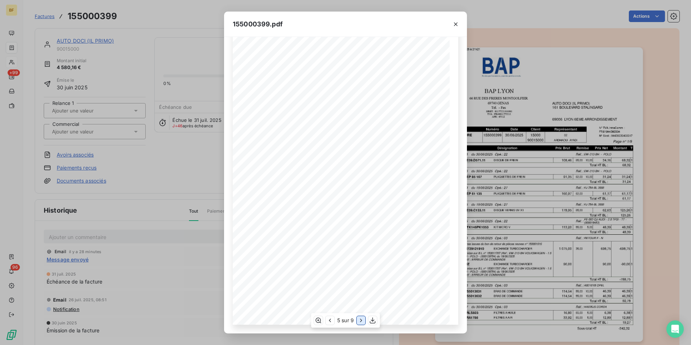
click at [360, 320] on icon "button" at bounding box center [361, 320] width 7 height 7
drag, startPoint x: 457, startPoint y: 26, endPoint x: 83, endPoint y: 4, distance: 375.2
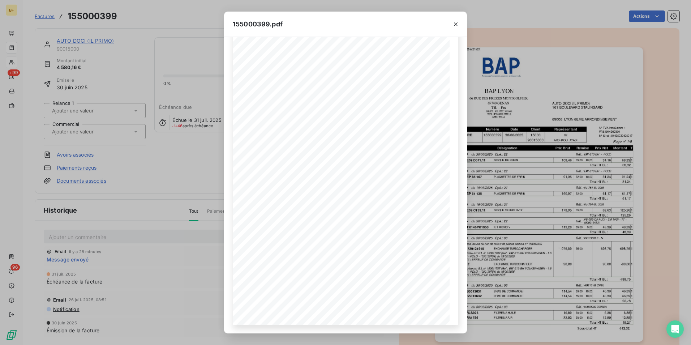
click at [457, 25] on icon "button" at bounding box center [456, 24] width 4 height 4
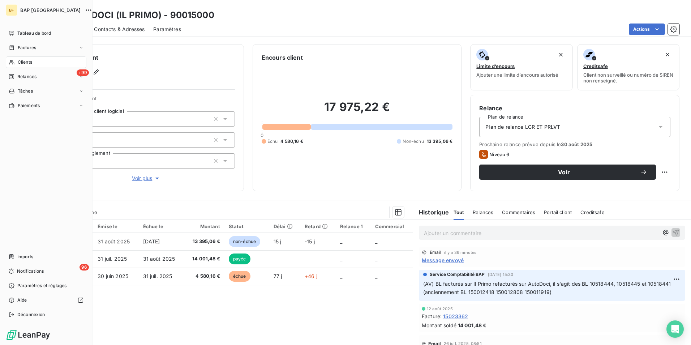
drag, startPoint x: 19, startPoint y: 63, endPoint x: 38, endPoint y: 60, distance: 19.7
click at [19, 63] on span "Clients" at bounding box center [25, 62] width 14 height 7
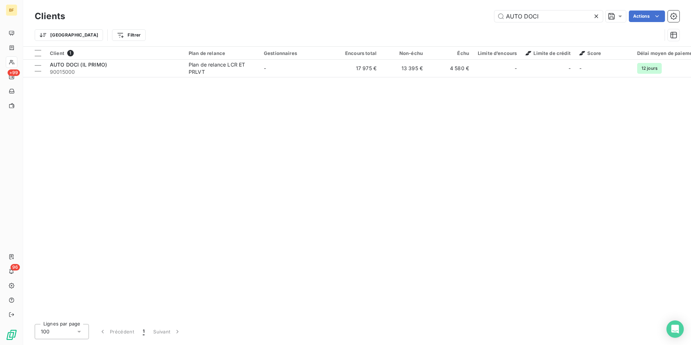
drag, startPoint x: 560, startPoint y: 18, endPoint x: 449, endPoint y: -13, distance: 115.3
click at [449, 0] on html "BF +99 96 Clients AUTO DOCI Actions Trier Filtrer Client 1 Plan de relance Gest…" at bounding box center [345, 172] width 691 height 345
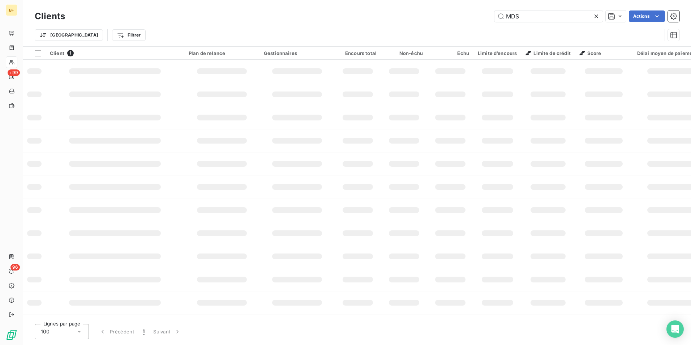
type input "MDS"
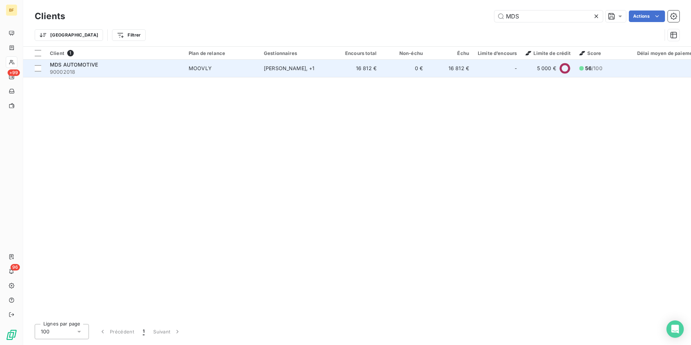
click at [265, 63] on td "[PERSON_NAME] , + 1" at bounding box center [297, 68] width 75 height 17
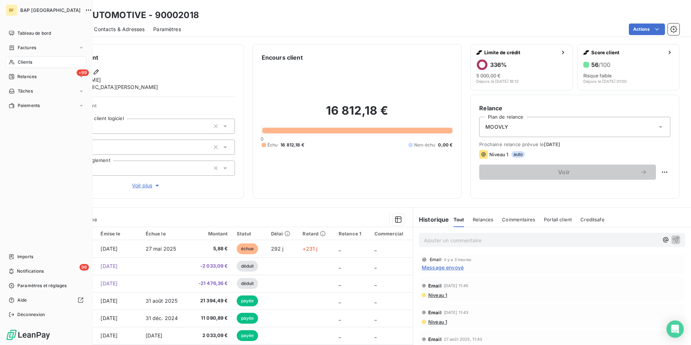
drag, startPoint x: 25, startPoint y: 62, endPoint x: 46, endPoint y: 57, distance: 21.9
click at [28, 63] on span "Clients" at bounding box center [25, 62] width 14 height 7
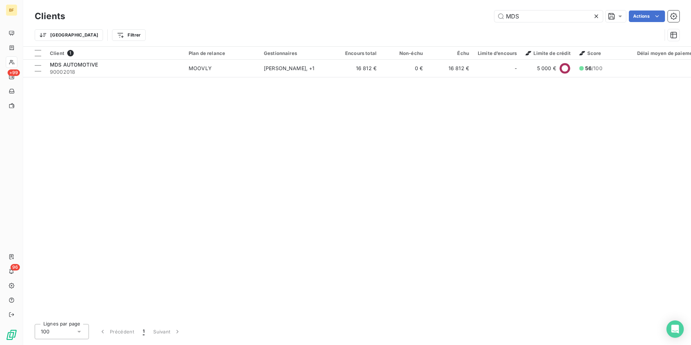
drag, startPoint x: 544, startPoint y: 16, endPoint x: 458, endPoint y: -1, distance: 87.2
click at [458, 0] on html "BF +99 96 Clients MDS Actions Trier Filtrer Client 1 Plan de relance Gestionnai…" at bounding box center [345, 172] width 691 height 345
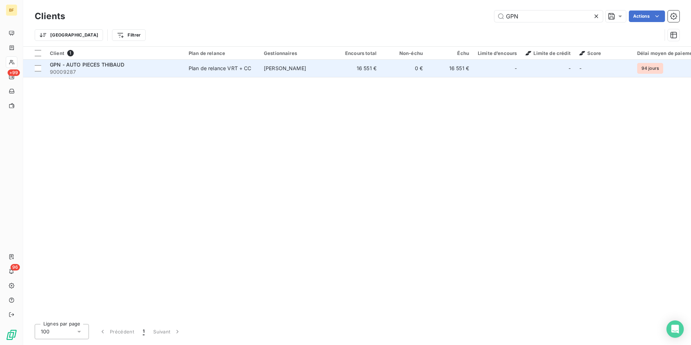
type input "GPN"
click at [189, 65] on div "Plan de relance VRT + CC" at bounding box center [220, 68] width 63 height 7
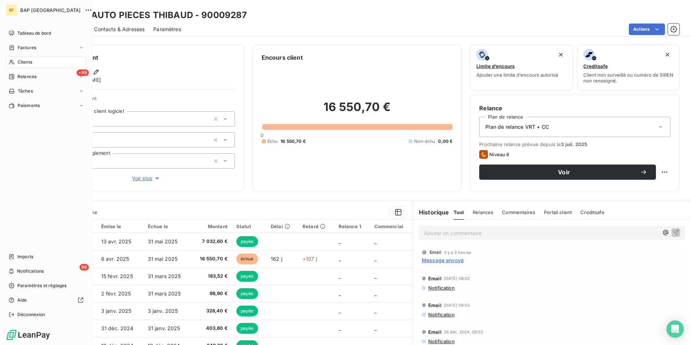
drag, startPoint x: 17, startPoint y: 59, endPoint x: 26, endPoint y: 59, distance: 9.4
click at [17, 59] on div "Clients" at bounding box center [46, 62] width 81 height 12
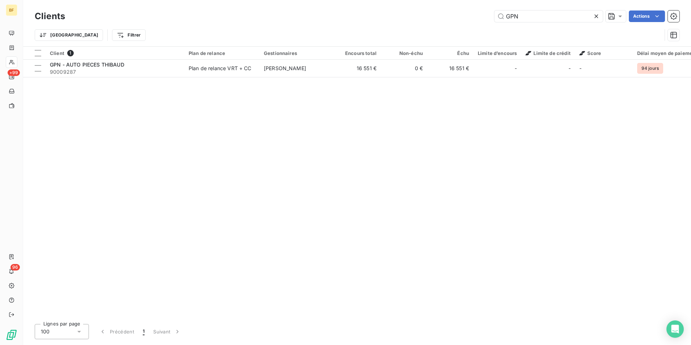
drag, startPoint x: 531, startPoint y: 18, endPoint x: 480, endPoint y: 16, distance: 51.0
click at [483, 16] on div "GPN Actions" at bounding box center [377, 16] width 606 height 12
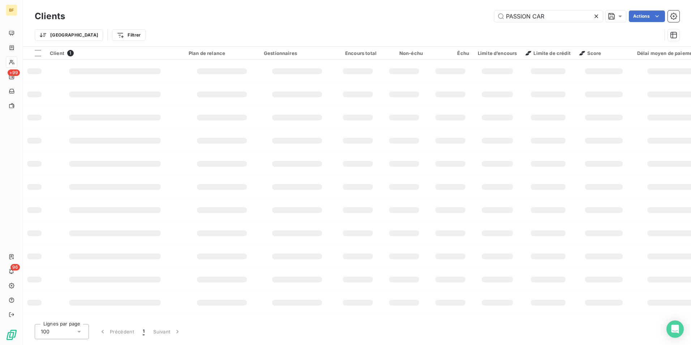
type input "PASSION CAR"
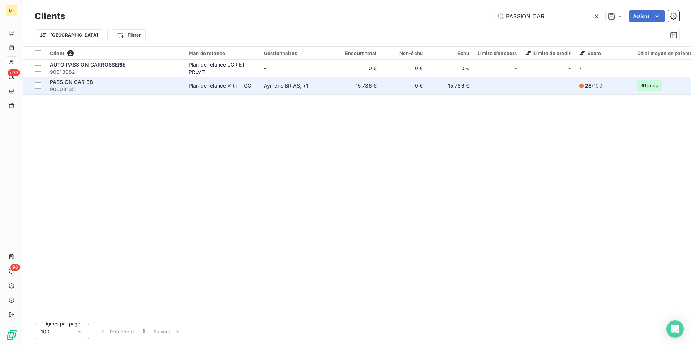
click at [74, 79] on span "PASSION CAR 38" at bounding box center [71, 82] width 43 height 6
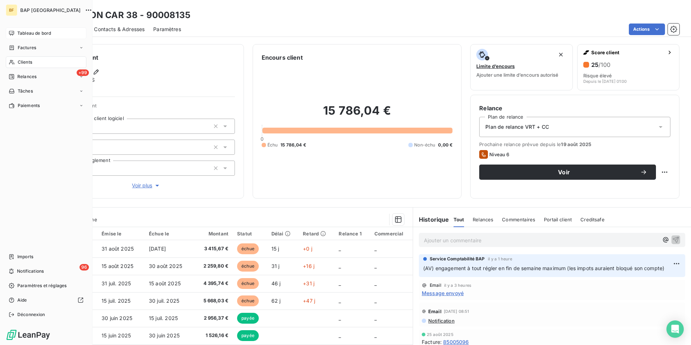
drag, startPoint x: 31, startPoint y: 33, endPoint x: 43, endPoint y: 34, distance: 12.1
click at [31, 33] on span "Tableau de bord" at bounding box center [34, 33] width 34 height 7
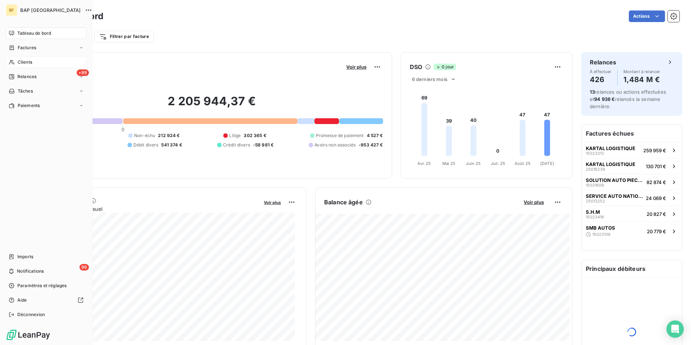
click at [12, 61] on icon at bounding box center [12, 62] width 6 height 6
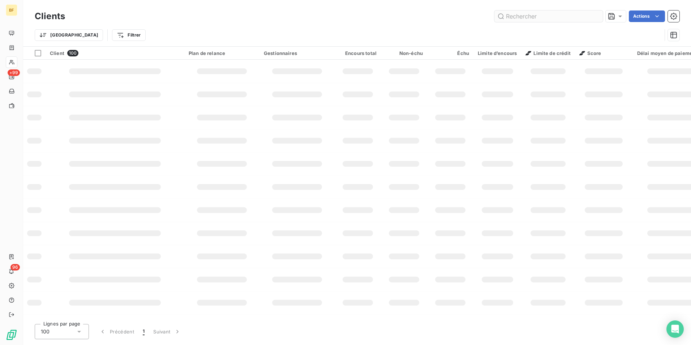
click at [523, 16] on input "text" at bounding box center [549, 16] width 108 height 12
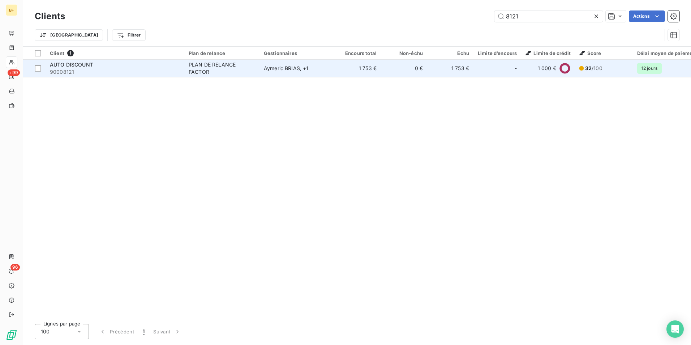
type input "8121"
click at [123, 70] on span "90008121" at bounding box center [115, 71] width 130 height 7
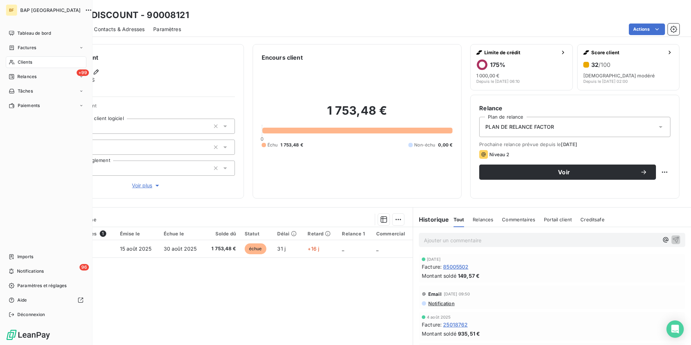
click at [16, 63] on div "Clients" at bounding box center [46, 62] width 81 height 12
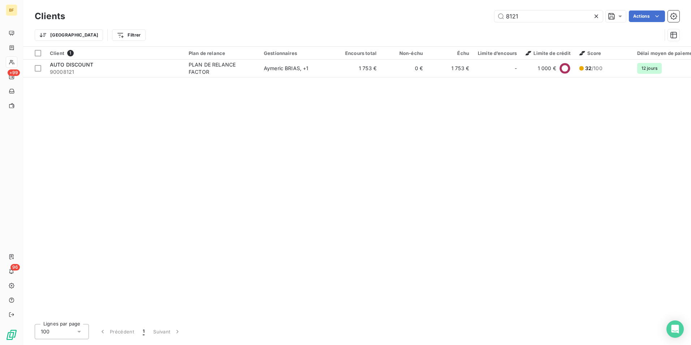
drag, startPoint x: 524, startPoint y: 13, endPoint x: 490, endPoint y: 17, distance: 33.5
click at [490, 17] on div "8121 Actions" at bounding box center [377, 16] width 606 height 12
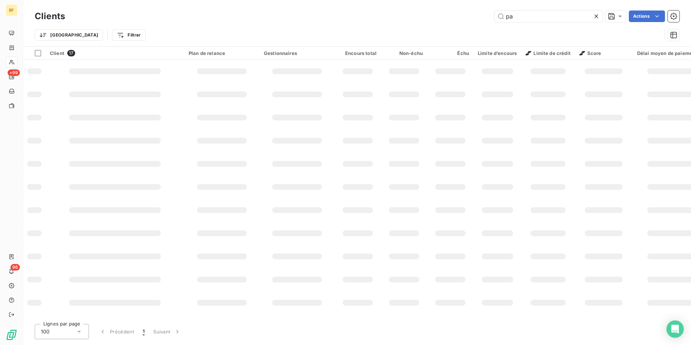
type input "p"
click at [536, 15] on input "text" at bounding box center [549, 16] width 108 height 12
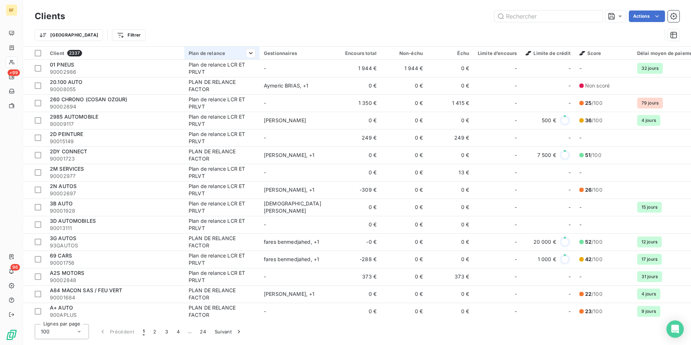
drag, startPoint x: 525, startPoint y: 18, endPoint x: 212, endPoint y: 58, distance: 315.3
click at [524, 18] on input "text" at bounding box center [549, 16] width 108 height 12
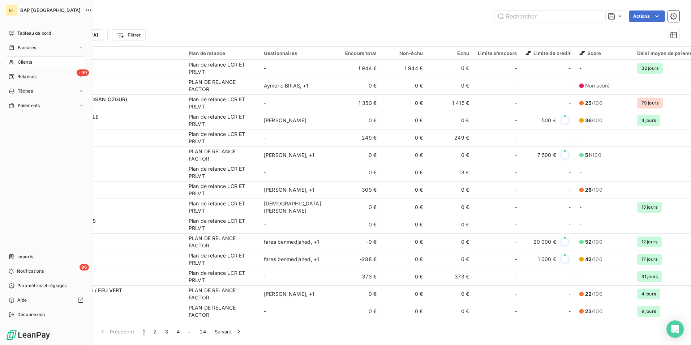
click at [24, 65] on span "Clients" at bounding box center [25, 62] width 14 height 7
click at [23, 61] on span "Clients" at bounding box center [25, 62] width 14 height 7
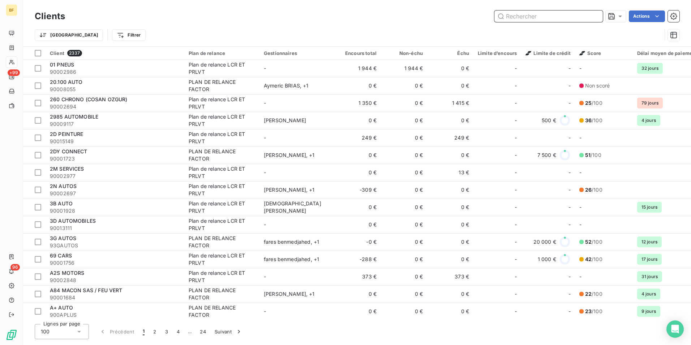
click at [510, 20] on input "text" at bounding box center [549, 16] width 108 height 12
click at [311, 17] on div "Actions" at bounding box center [377, 16] width 606 height 12
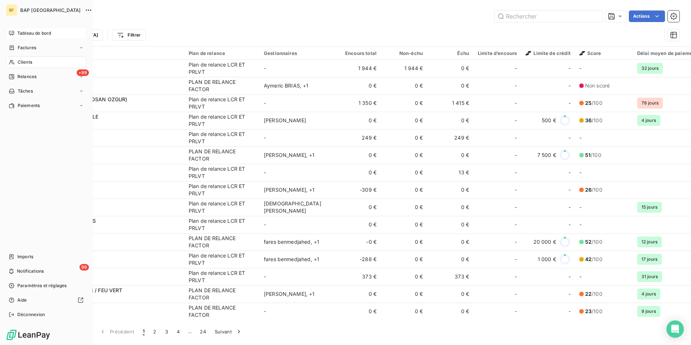
click at [16, 34] on div "Tableau de bord" at bounding box center [46, 33] width 81 height 12
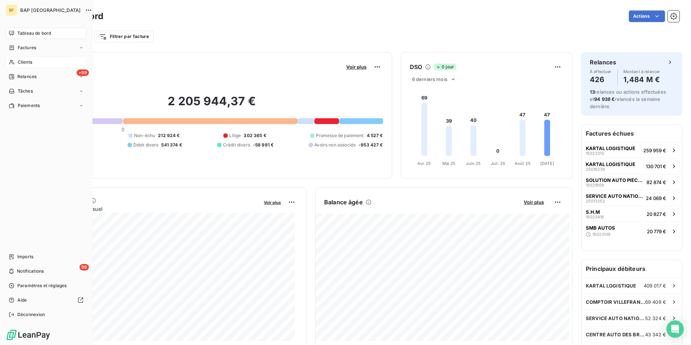
click at [33, 54] on nav "Tableau de bord Factures Clients +99 Relances Tâches Paiements" at bounding box center [46, 69] width 81 height 84
click at [37, 61] on div "Clients" at bounding box center [46, 62] width 81 height 12
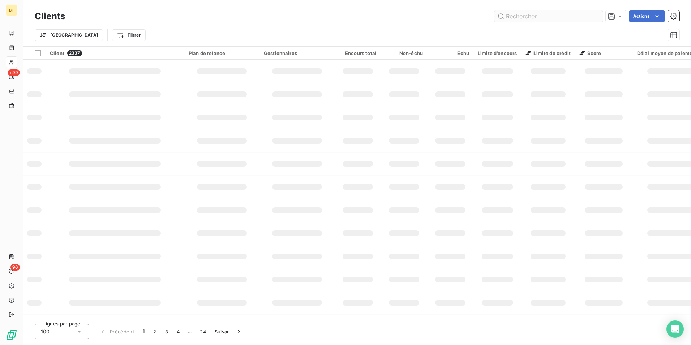
click at [555, 16] on input "text" at bounding box center [549, 16] width 108 height 12
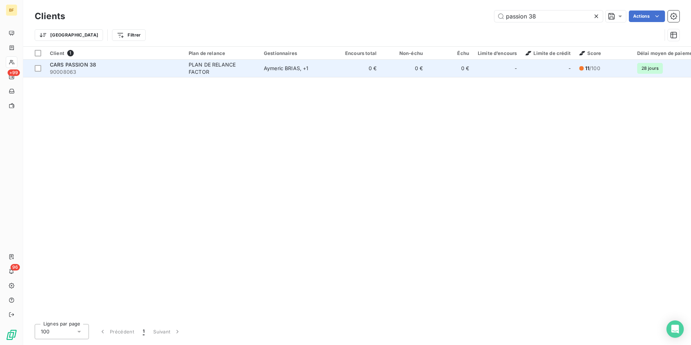
type input "passion 38"
click at [88, 71] on span "90008063" at bounding box center [115, 71] width 130 height 7
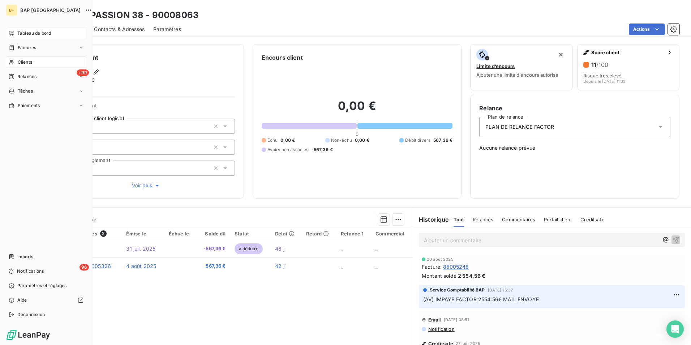
click at [30, 36] on span "Tableau de bord" at bounding box center [34, 33] width 34 height 7
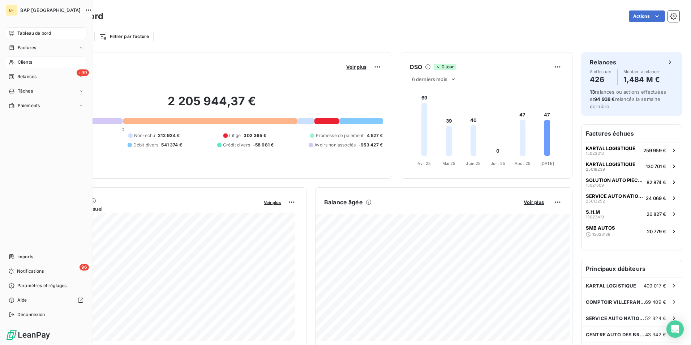
click at [21, 60] on span "Clients" at bounding box center [25, 62] width 14 height 7
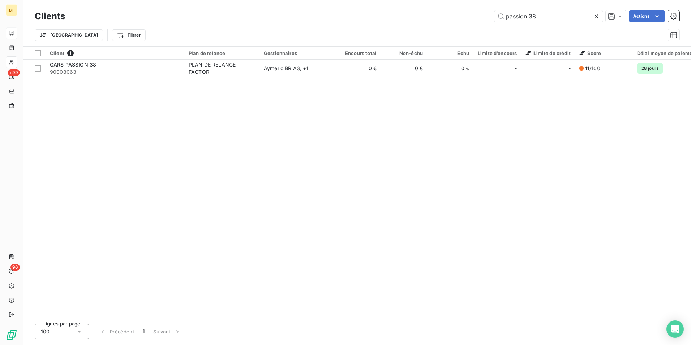
drag, startPoint x: 545, startPoint y: 13, endPoint x: 449, endPoint y: 11, distance: 95.5
click at [450, 12] on div "passion 38 Actions" at bounding box center [377, 16] width 606 height 12
type input "s.h."
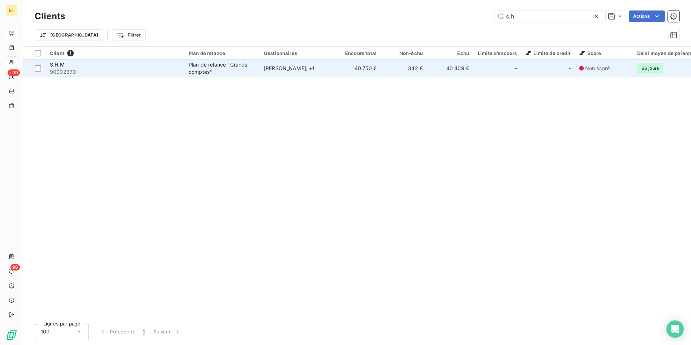
click at [196, 72] on div "Plan de relance "Grands comptes"" at bounding box center [222, 68] width 67 height 14
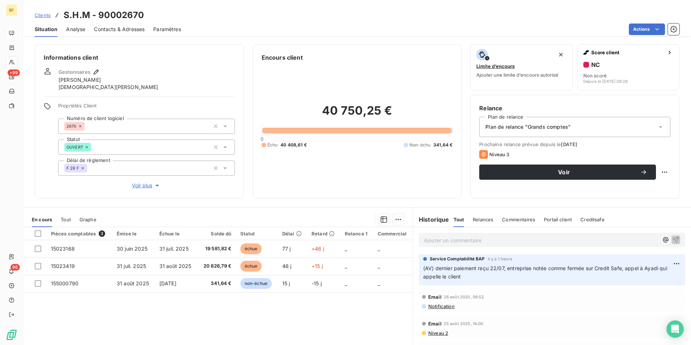
drag, startPoint x: 157, startPoint y: 250, endPoint x: 125, endPoint y: 123, distance: 131.6
click at [159, 250] on span "31 juil. 2025" at bounding box center [173, 249] width 29 height 6
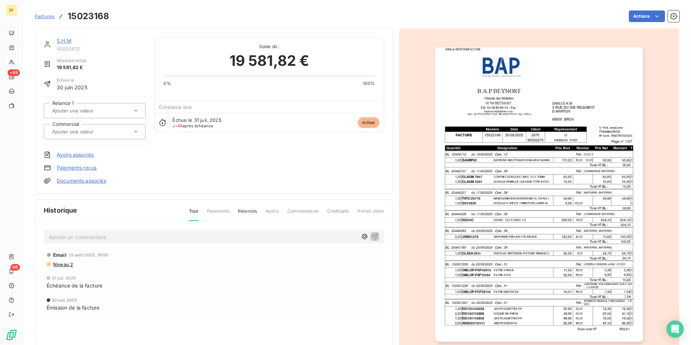
click at [90, 16] on h3 "15023168" at bounding box center [89, 16] width 42 height 13
copy h3 "15023168"
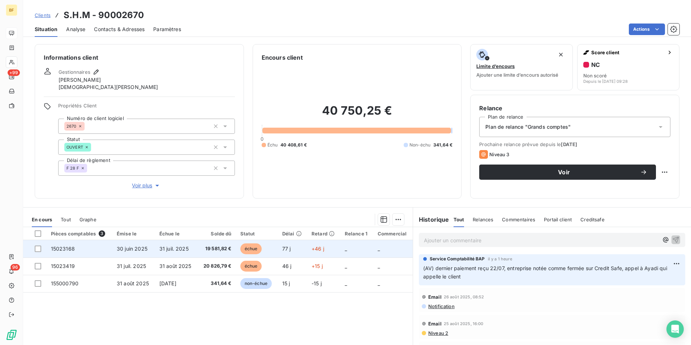
click at [208, 251] on span "19 581,82 €" at bounding box center [217, 248] width 30 height 7
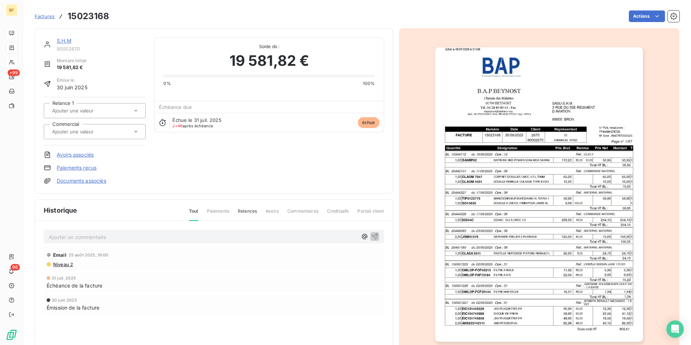
click at [557, 197] on img "button" at bounding box center [539, 194] width 208 height 294
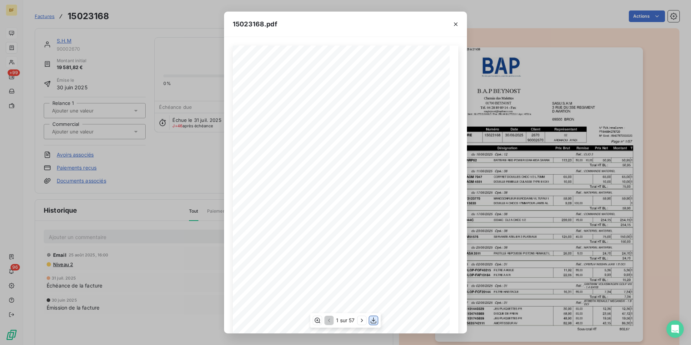
click at [375, 323] on icon "button" at bounding box center [373, 320] width 7 height 7
drag, startPoint x: 457, startPoint y: 25, endPoint x: 279, endPoint y: 3, distance: 180.0
click at [454, 25] on icon "button" at bounding box center [455, 24] width 7 height 7
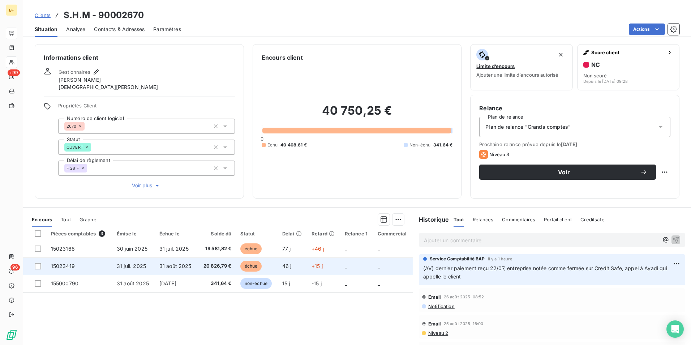
click at [189, 267] on td "31 août 2025" at bounding box center [176, 265] width 43 height 17
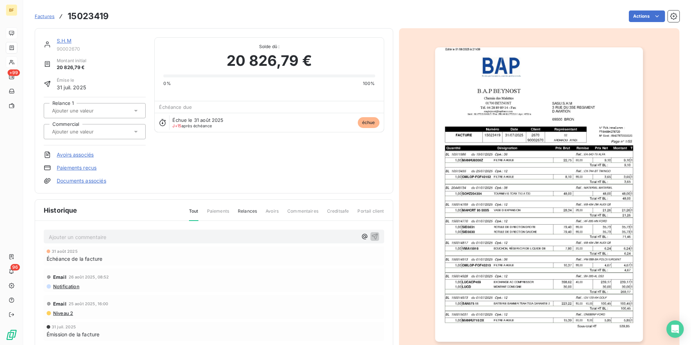
click at [521, 216] on img "button" at bounding box center [539, 194] width 208 height 294
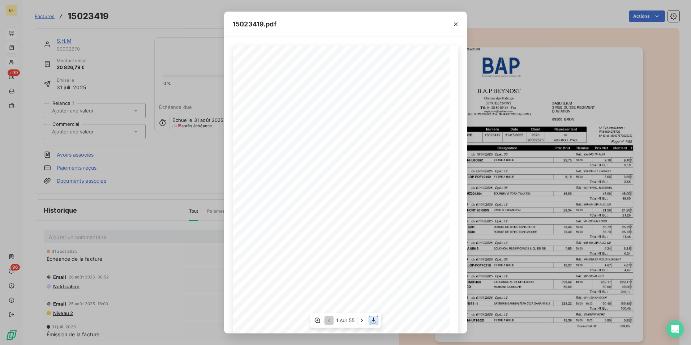
click at [372, 318] on icon "button" at bounding box center [373, 320] width 7 height 7
click at [455, 23] on icon "button" at bounding box center [456, 24] width 4 height 4
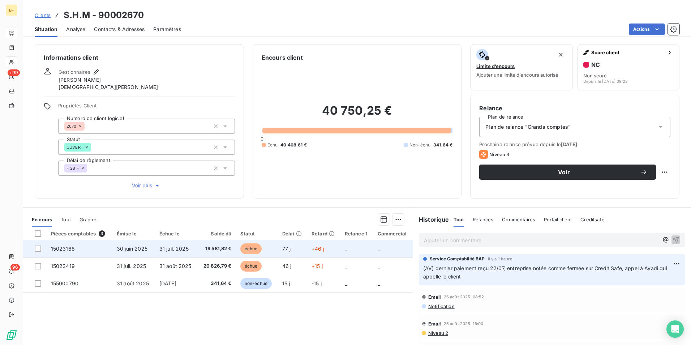
click at [155, 246] on td "31 juil. 2025" at bounding box center [176, 248] width 43 height 17
click at [134, 244] on td "30 juin 2025" at bounding box center [133, 248] width 43 height 17
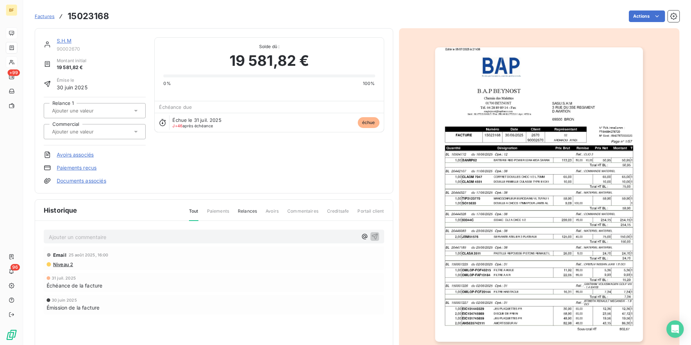
click at [101, 14] on h3 "15023168" at bounding box center [89, 16] width 42 height 13
copy h3 "15023168"
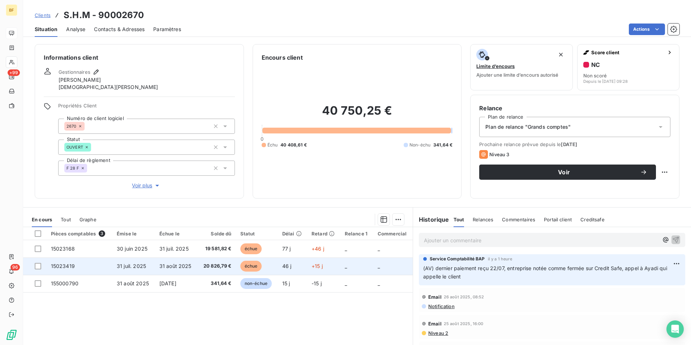
click at [162, 267] on span "31 août 2025" at bounding box center [175, 266] width 32 height 6
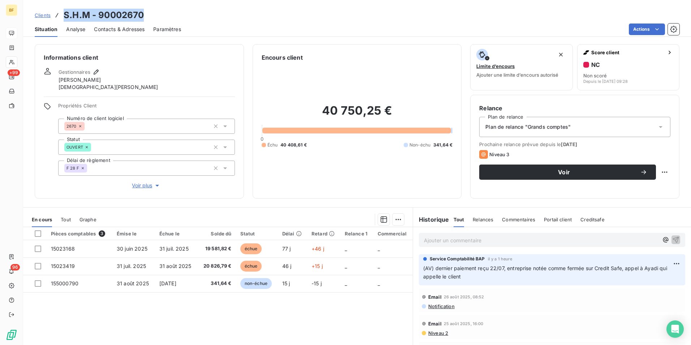
drag, startPoint x: 126, startPoint y: 15, endPoint x: 61, endPoint y: 16, distance: 65.1
click at [61, 16] on div "Clients S.H.M - 90002670" at bounding box center [357, 15] width 668 height 13
drag, startPoint x: 462, startPoint y: 239, endPoint x: 472, endPoint y: 252, distance: 16.5
click at [462, 239] on p "Ajouter un commentaire ﻿" at bounding box center [541, 240] width 235 height 9
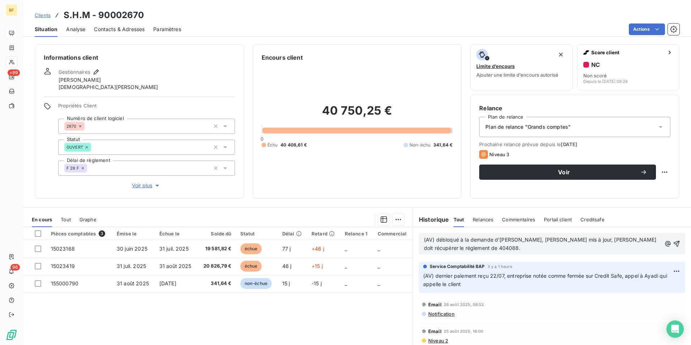
click at [447, 247] on p "(AV) débloqué à la demande d'Ayadi, SIRET mis à jour, Ayadi doit récupérer le r…" at bounding box center [543, 244] width 238 height 17
click at [451, 249] on p "(AV) débloqué à la demande d'Ayadi, SIRET mis à jour, Ayadi doit récupérer le r…" at bounding box center [543, 244] width 238 height 17
drag, startPoint x: 632, startPoint y: 240, endPoint x: 620, endPoint y: 246, distance: 13.9
click at [619, 247] on p "(AV) débloqué à la demande d'Ayadi, SIRET mis à jour, Ayadi doit récupérer le r…" at bounding box center [543, 244] width 238 height 17
click at [621, 244] on p "(AV) débloqué à la demande d'Ayadi, SIRET mis à jour, Ayadi doit récupérer le r…" at bounding box center [543, 244] width 238 height 17
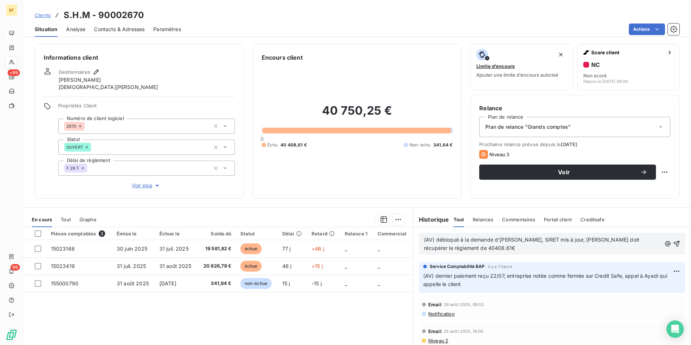
click at [623, 241] on span "(AV) débloqué à la demande d'Ayadi, SIRET mis à jour, Ayadi doit récupérer le r…" at bounding box center [532, 243] width 217 height 14
click at [477, 246] on p "(AV) débloqué à la demande d'Ayadi, SIRET mis à jour, Ayadi doit récupérer le r…" at bounding box center [543, 244] width 238 height 17
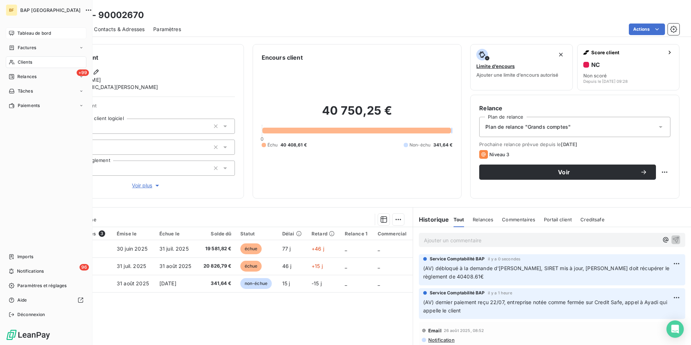
click at [7, 61] on div "Clients" at bounding box center [46, 62] width 81 height 12
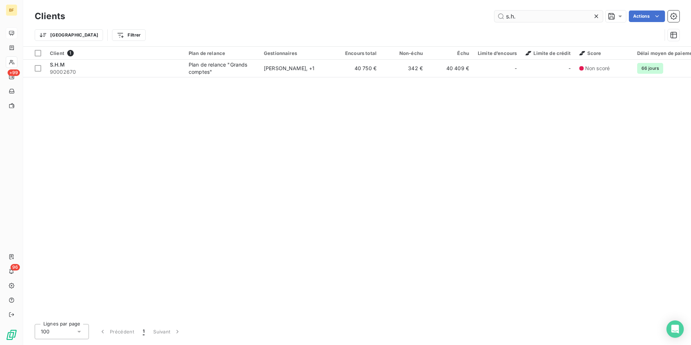
drag, startPoint x: 533, startPoint y: 18, endPoint x: 497, endPoint y: 18, distance: 36.2
click at [499, 18] on input "s.h." at bounding box center [549, 16] width 108 height 12
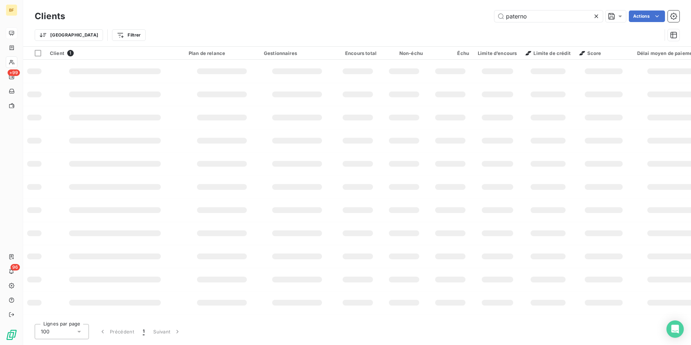
type input "paterno"
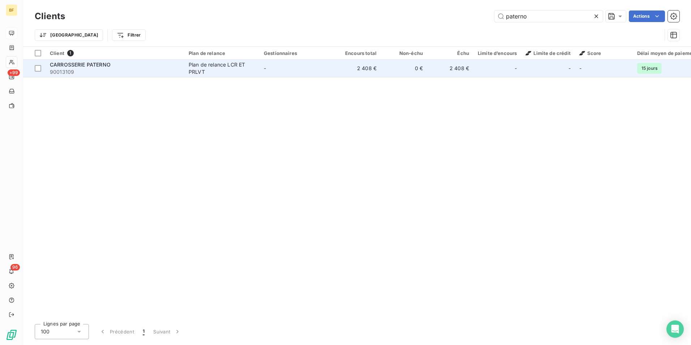
click at [120, 72] on span "90013109" at bounding box center [115, 71] width 130 height 7
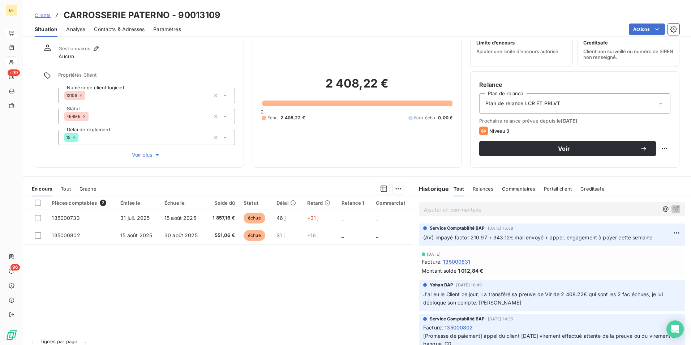
scroll to position [36, 0]
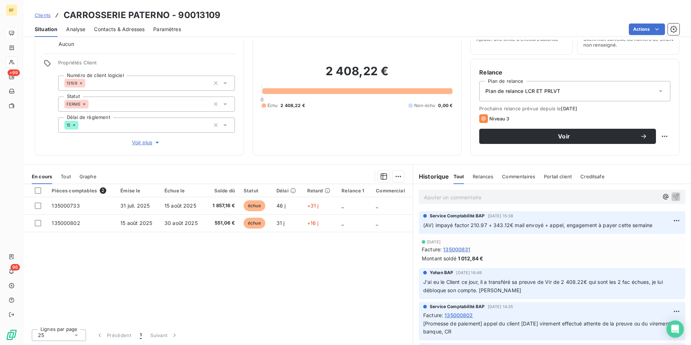
click at [68, 174] on span "Tout" at bounding box center [66, 177] width 10 height 6
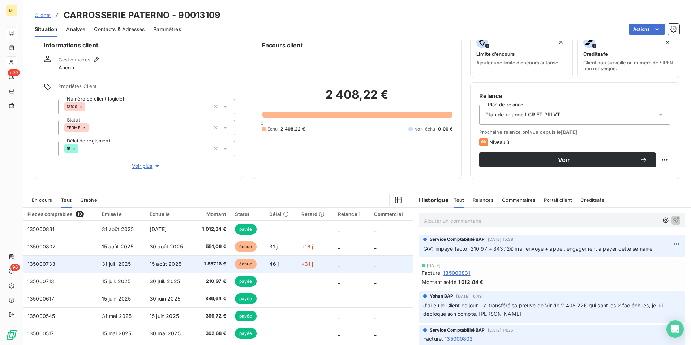
scroll to position [0, 0]
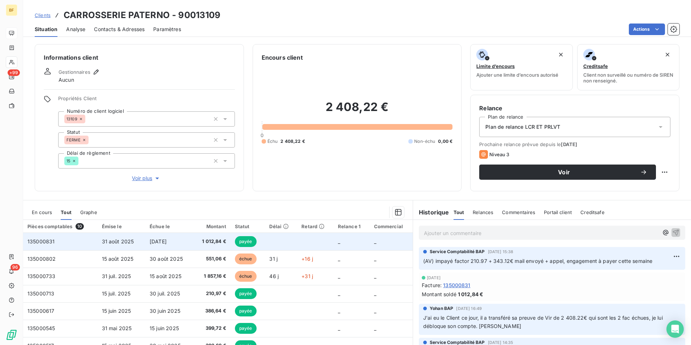
drag, startPoint x: 237, startPoint y: 183, endPoint x: 135, endPoint y: 241, distance: 117.6
click at [237, 183] on div "Informations client Gestionnaires Aucun Propriétés Client Numéro de client logi…" at bounding box center [139, 117] width 209 height 147
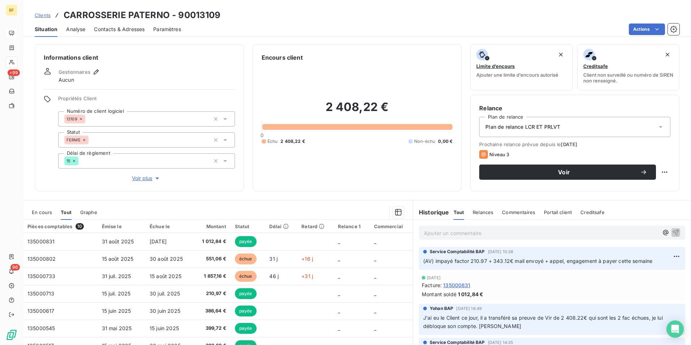
click at [42, 214] on span "En cours" at bounding box center [42, 212] width 20 height 6
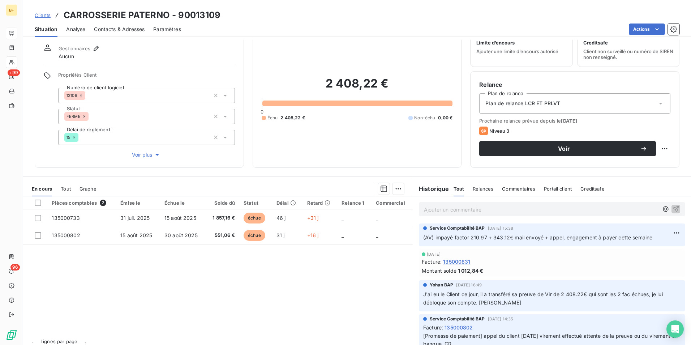
scroll to position [36, 0]
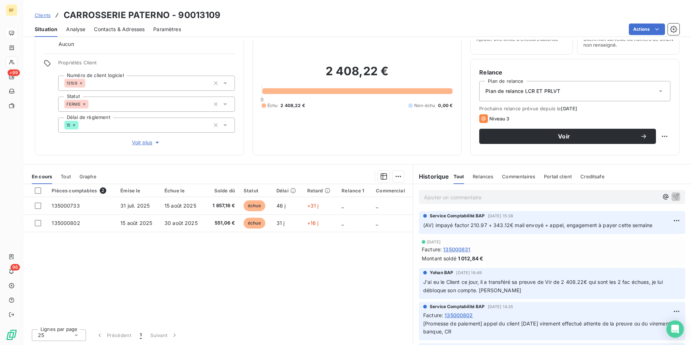
drag, startPoint x: 167, startPoint y: 261, endPoint x: 47, endPoint y: 172, distance: 149.4
click at [166, 257] on div "Pièces comptables 2 Émise le Échue le Solde dû Statut Délai Retard Relance 1 Co…" at bounding box center [218, 253] width 390 height 139
click at [64, 176] on span "Tout" at bounding box center [66, 177] width 10 height 6
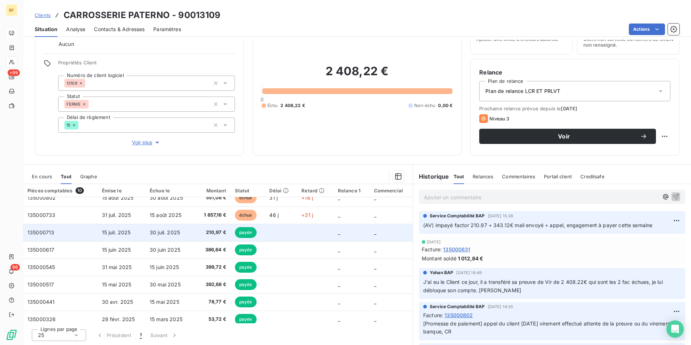
scroll to position [0, 0]
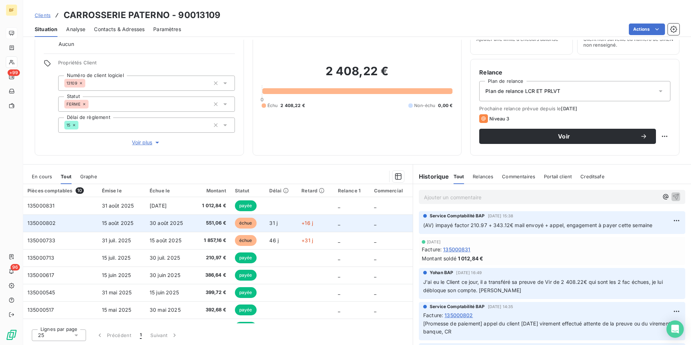
click at [80, 222] on td "135000802" at bounding box center [60, 222] width 74 height 17
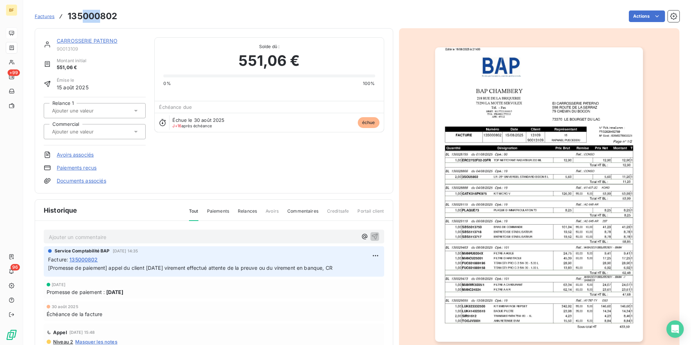
drag, startPoint x: 82, startPoint y: 14, endPoint x: 99, endPoint y: 16, distance: 17.5
click at [99, 16] on h3 "135000802" at bounding box center [93, 16] width 50 height 13
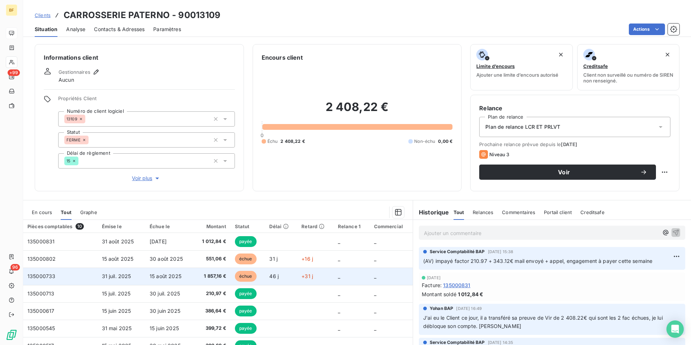
click at [173, 277] on span "15 août 2025" at bounding box center [166, 276] width 32 height 6
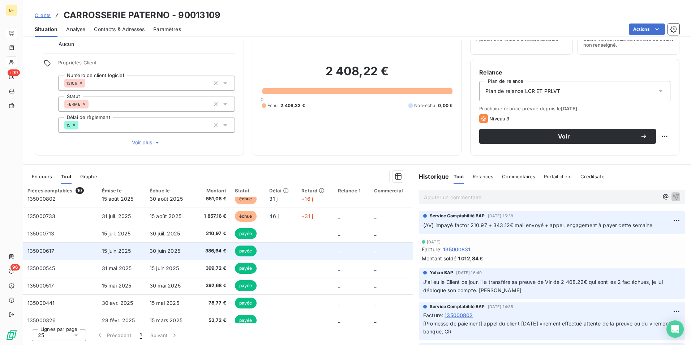
scroll to position [12, 0]
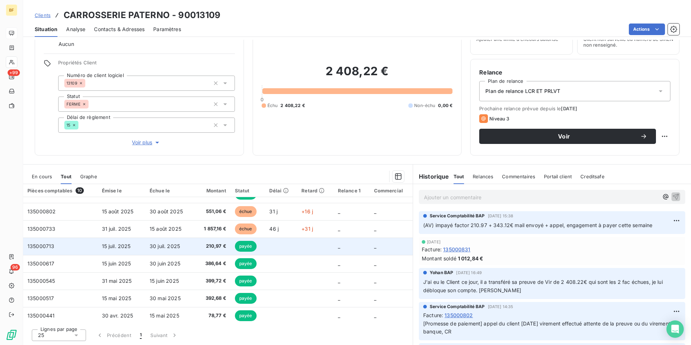
click at [198, 246] on span "210,97 €" at bounding box center [211, 246] width 29 height 7
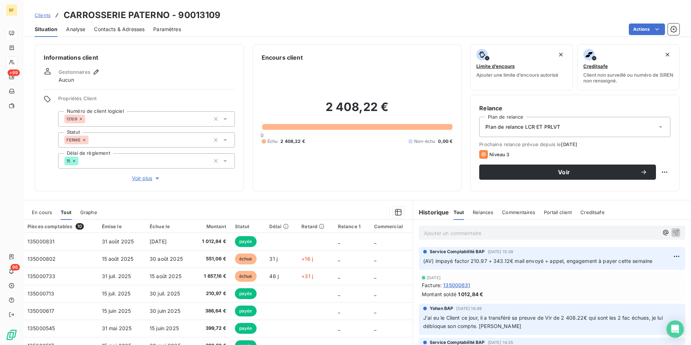
click at [463, 231] on p "Ajouter un commentaire ﻿" at bounding box center [541, 233] width 235 height 9
click at [312, 174] on div "2 408,22 € 0 Échu 2 408,22 € Non-échu 0,00 €" at bounding box center [357, 122] width 191 height 120
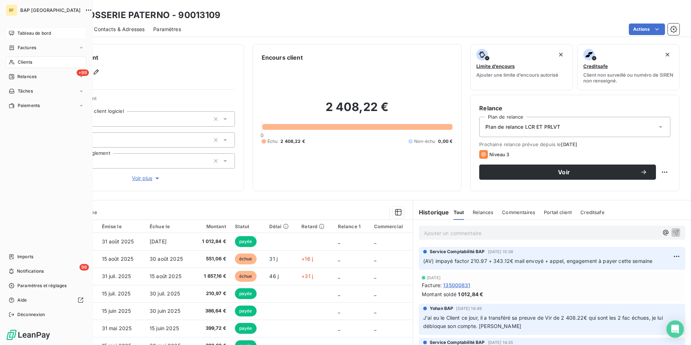
click at [27, 60] on span "Clients" at bounding box center [25, 62] width 14 height 7
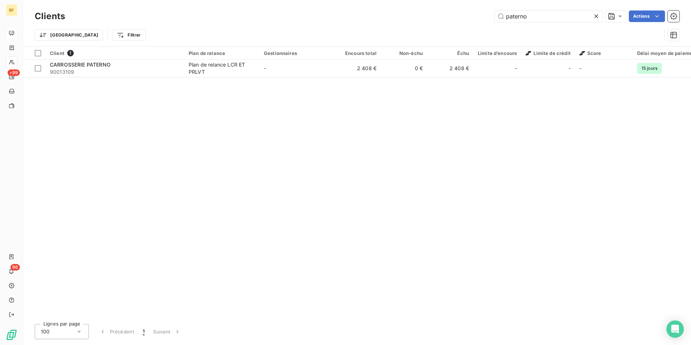
drag, startPoint x: 553, startPoint y: 18, endPoint x: 429, endPoint y: -1, distance: 125.1
click at [429, 0] on html "BF +99 96 Clients paterno Actions Trier Filtrer Client 1 Plan de relance Gestio…" at bounding box center [345, 172] width 691 height 345
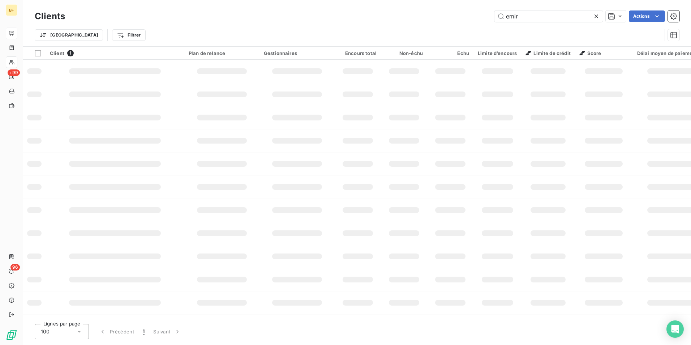
type input "emir"
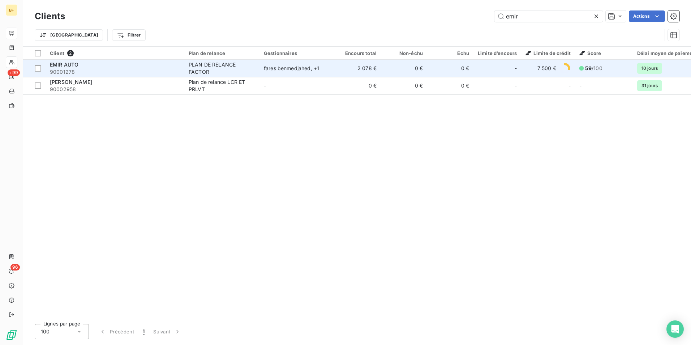
click at [99, 67] on div "EMIR AUTO" at bounding box center [115, 64] width 130 height 7
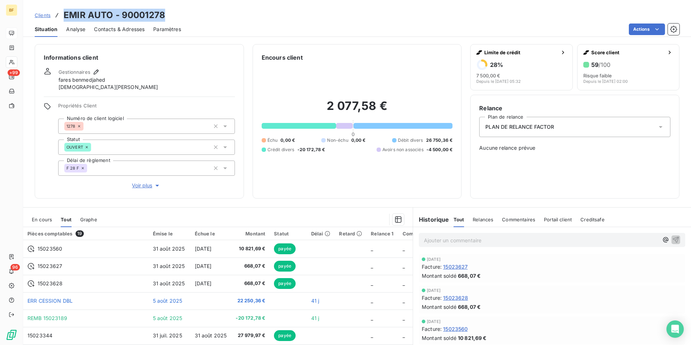
drag, startPoint x: 165, startPoint y: 18, endPoint x: 65, endPoint y: 16, distance: 100.6
click at [65, 16] on div "Clients EMIR AUTO - 90001278" at bounding box center [357, 15] width 668 height 13
copy h3 "EMIR AUTO - 90001278"
click at [180, 17] on div "Clients EMIR AUTO - 90001278" at bounding box center [357, 15] width 668 height 13
drag, startPoint x: 178, startPoint y: 16, endPoint x: 64, endPoint y: 14, distance: 114.3
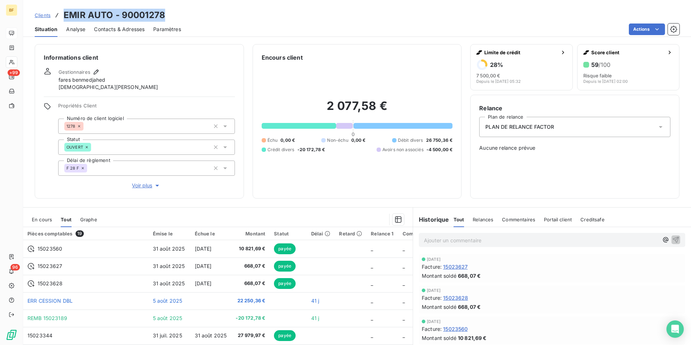
click at [64, 14] on div "Clients EMIR AUTO - 90001278" at bounding box center [357, 15] width 668 height 13
copy h3 "EMIR AUTO - 90001278"
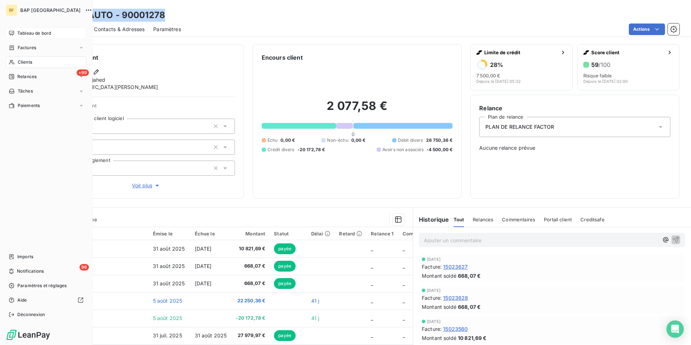
click at [29, 59] on div "Clients" at bounding box center [46, 62] width 81 height 12
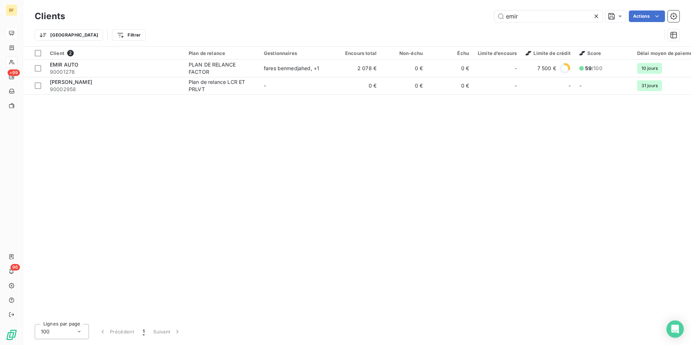
drag, startPoint x: 535, startPoint y: 13, endPoint x: 486, endPoint y: 5, distance: 49.2
click at [487, 5] on div "Clients emir Actions Trier Filtrer" at bounding box center [357, 23] width 668 height 46
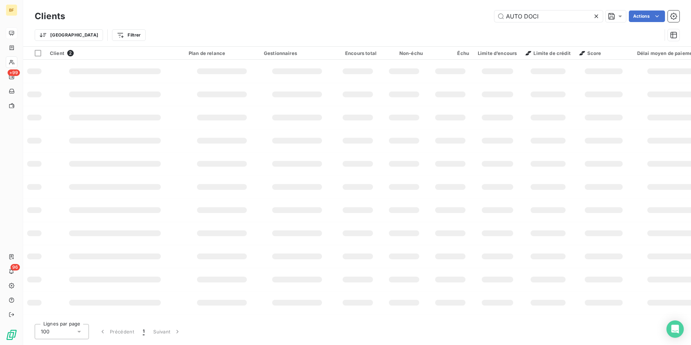
type input "AUTO DOCI"
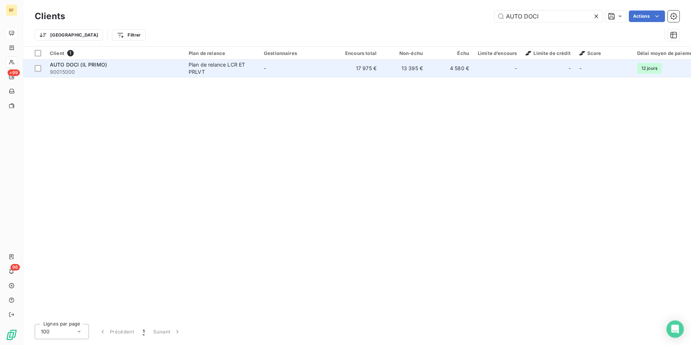
click at [328, 69] on td "-" at bounding box center [297, 68] width 75 height 17
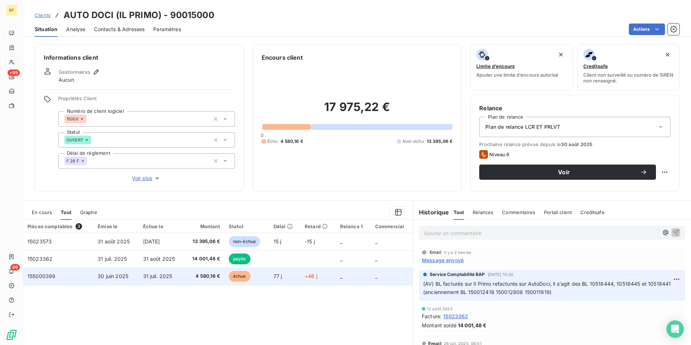
click at [203, 276] on span "4 580,16 €" at bounding box center [204, 276] width 32 height 7
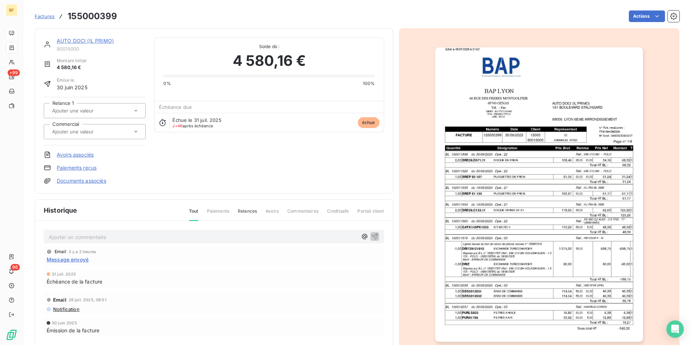
click at [105, 8] on div "Factures 155000399 Actions" at bounding box center [357, 12] width 645 height 24
click at [91, 16] on h3 "155000399" at bounding box center [93, 16] width 50 height 13
copy h3 "155000399"
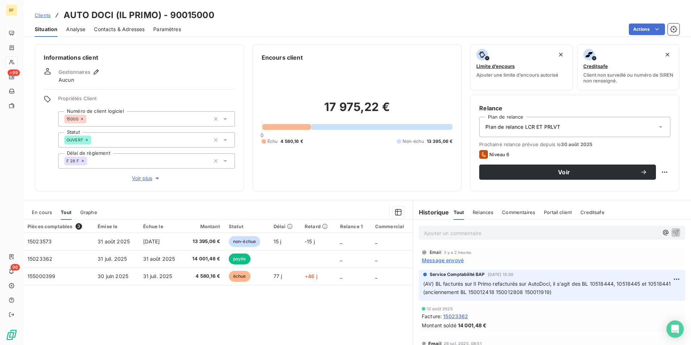
click at [468, 227] on div "Ajouter un commentaire ﻿" at bounding box center [552, 233] width 267 height 14
click at [463, 234] on p "Ajouter un commentaire ﻿" at bounding box center [541, 233] width 235 height 9
click at [537, 234] on p "(AV) traite 4580.16€ representée" at bounding box center [541, 233] width 235 height 8
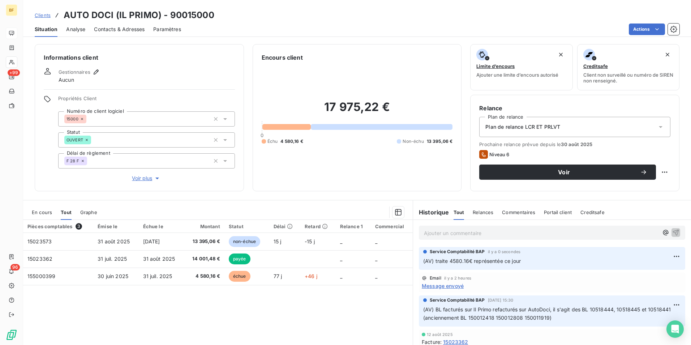
click at [217, 192] on div "Informations client Gestionnaires Aucun Propriétés Client Numéro de client logi…" at bounding box center [357, 192] width 668 height 305
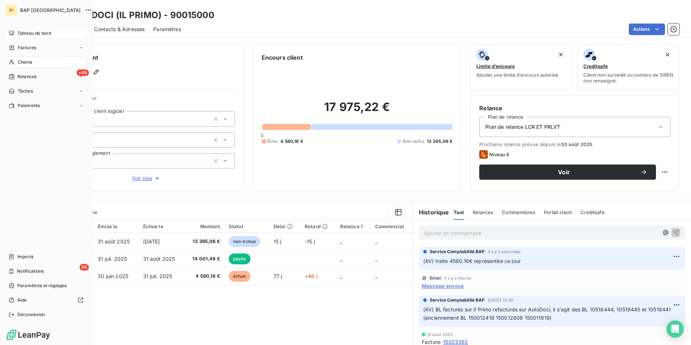
click at [18, 63] on span "Clients" at bounding box center [25, 62] width 14 height 7
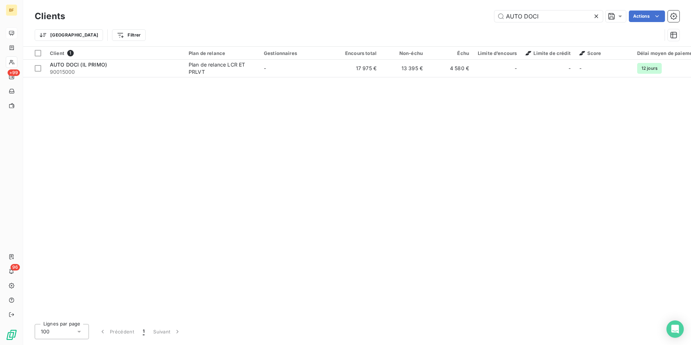
drag, startPoint x: 542, startPoint y: 17, endPoint x: 457, endPoint y: 2, distance: 85.9
click at [458, 2] on div "Clients AUTO DOCI Actions Trier Filtrer" at bounding box center [357, 23] width 668 height 46
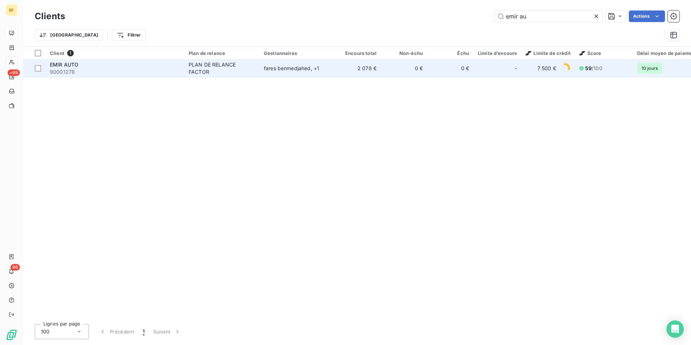
type input "emir au"
click at [99, 65] on div "EMIR AUTO" at bounding box center [115, 64] width 130 height 7
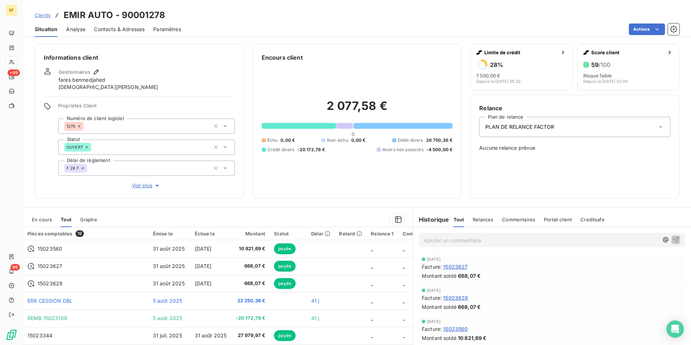
click at [449, 240] on p "Ajouter un commentaire ﻿" at bounding box center [541, 240] width 235 height 9
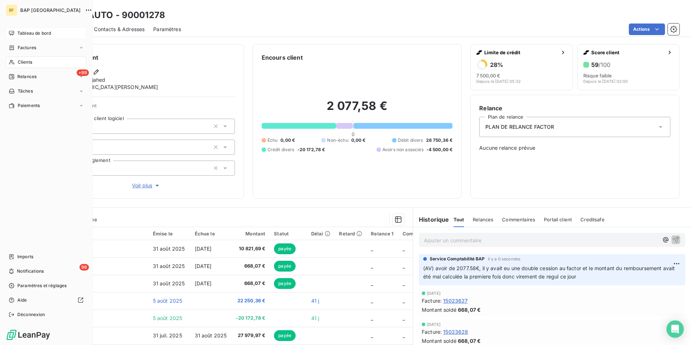
drag, startPoint x: 18, startPoint y: 59, endPoint x: 20, endPoint y: 65, distance: 6.8
click at [20, 65] on span "Clients" at bounding box center [25, 62] width 14 height 7
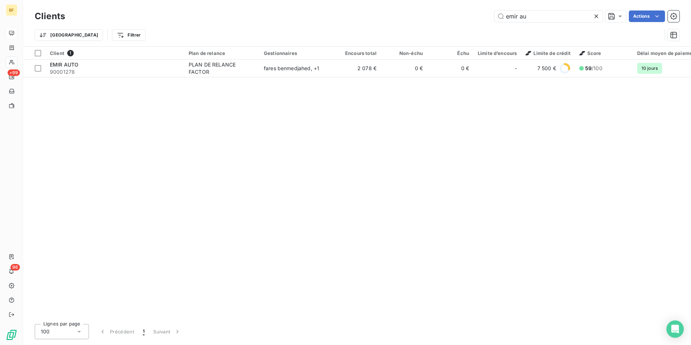
drag, startPoint x: 491, startPoint y: 11, endPoint x: 447, endPoint y: 6, distance: 44.4
click at [447, 6] on div "Clients emir au Actions Trier Filtrer" at bounding box center [357, 23] width 668 height 46
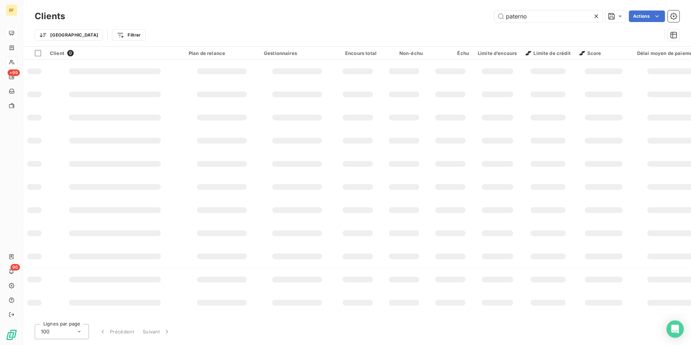
type input "paterno"
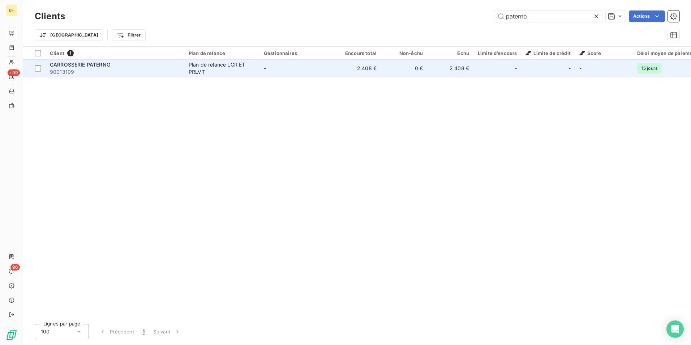
click at [185, 69] on td "Plan de relance LCR ET PRLVT" at bounding box center [221, 68] width 75 height 17
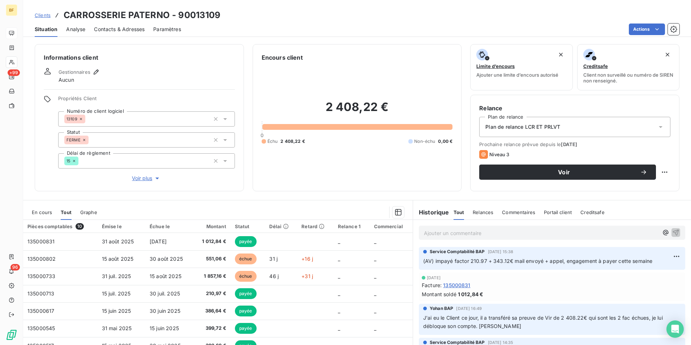
click at [495, 236] on p "Ajouter un commentaire ﻿" at bounding box center [541, 233] width 235 height 9
click at [442, 233] on p "Ajouter un commentaire ﻿" at bounding box center [541, 233] width 235 height 9
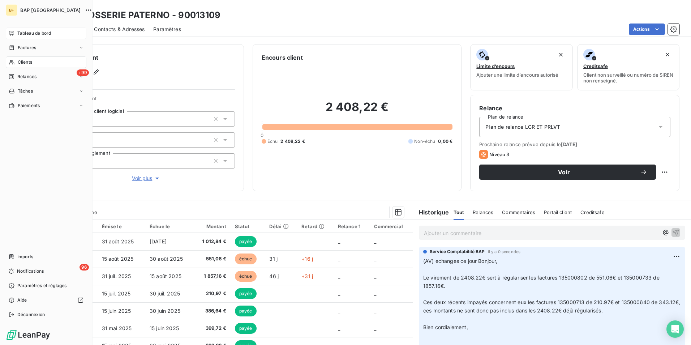
drag, startPoint x: 20, startPoint y: 64, endPoint x: 0, endPoint y: 68, distance: 19.9
click at [19, 64] on span "Clients" at bounding box center [25, 62] width 14 height 7
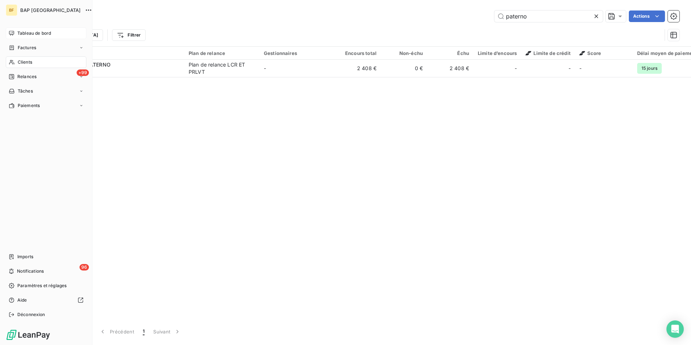
click at [16, 64] on div "Clients" at bounding box center [46, 62] width 81 height 12
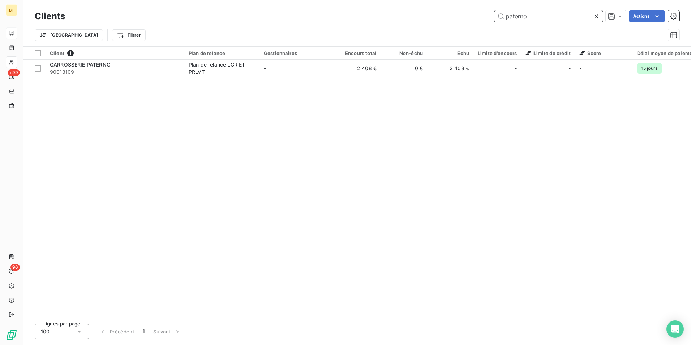
click at [537, 17] on input "paterno" at bounding box center [549, 16] width 108 height 12
drag, startPoint x: 544, startPoint y: 17, endPoint x: 387, endPoint y: 19, distance: 157.3
click at [387, 19] on div "paterno Actions" at bounding box center [377, 16] width 606 height 12
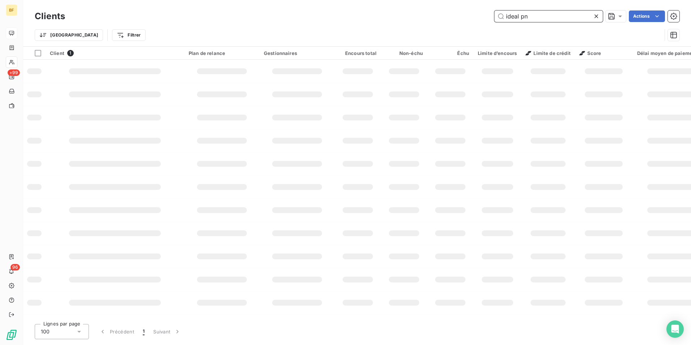
type input "ideal pn"
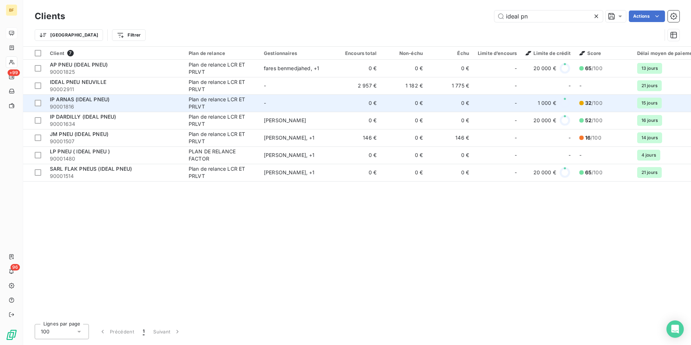
click at [85, 105] on span "90001816" at bounding box center [115, 106] width 130 height 7
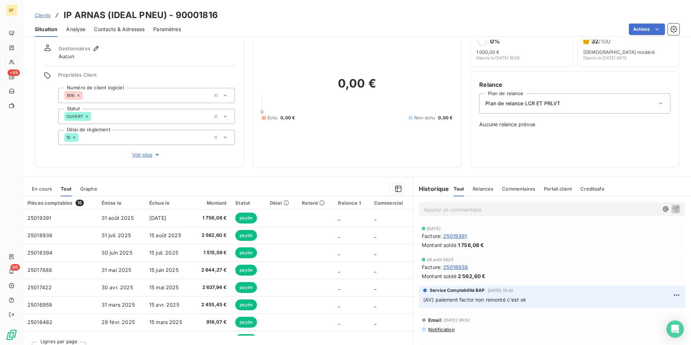
scroll to position [36, 0]
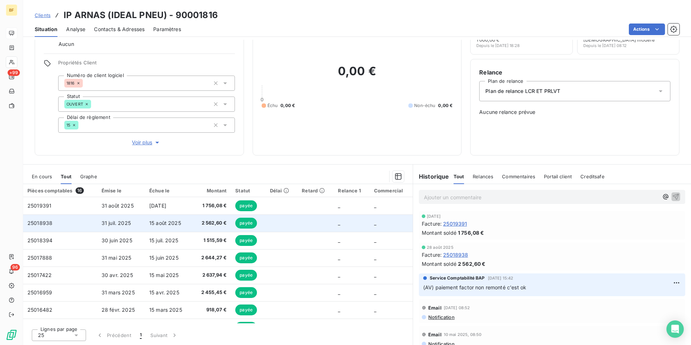
click at [206, 224] on span "2 562,60 €" at bounding box center [212, 222] width 30 height 7
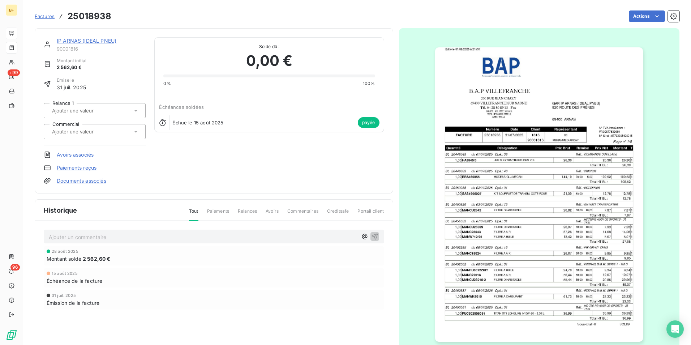
click at [515, 190] on img "button" at bounding box center [539, 194] width 208 height 294
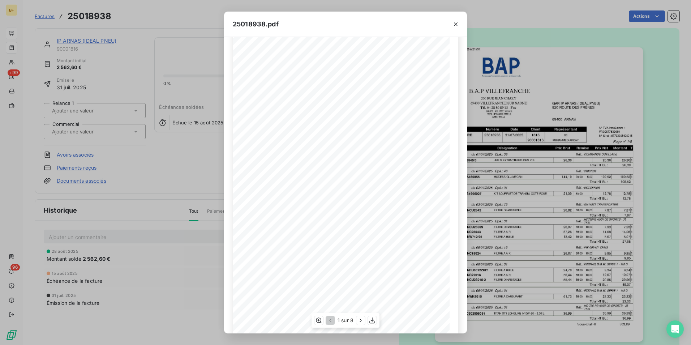
scroll to position [27, 0]
click at [369, 321] on icon "button" at bounding box center [372, 320] width 7 height 7
drag, startPoint x: 460, startPoint y: 22, endPoint x: 80, endPoint y: 31, distance: 380.2
click at [460, 22] on button "button" at bounding box center [456, 24] width 12 height 12
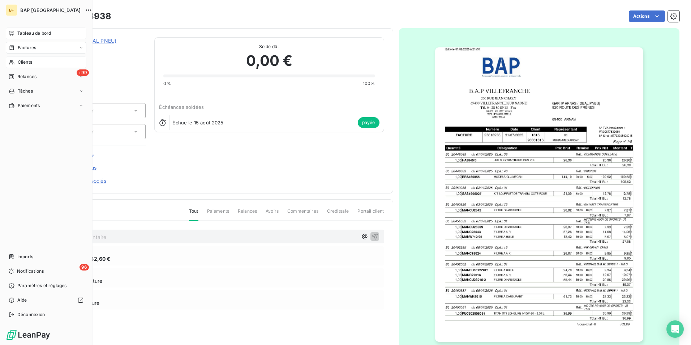
click at [22, 60] on span "Clients" at bounding box center [25, 62] width 14 height 7
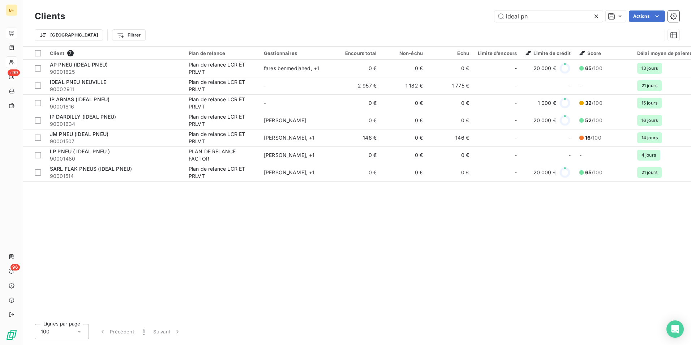
drag, startPoint x: 547, startPoint y: 13, endPoint x: 468, endPoint y: 10, distance: 78.5
click at [468, 10] on div "Clients ideal pn Actions" at bounding box center [357, 16] width 645 height 15
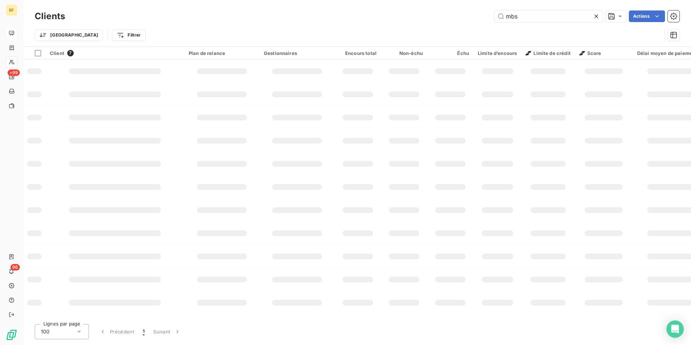
type input "mbs"
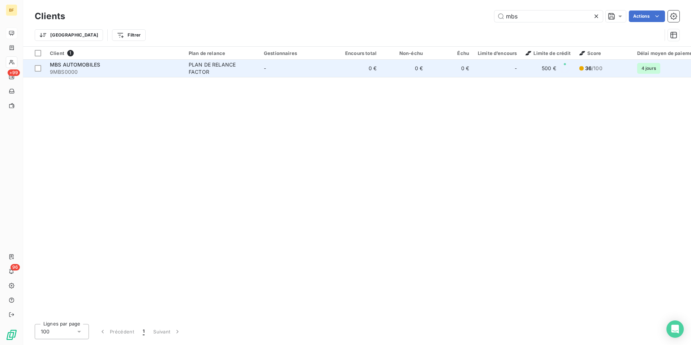
click at [190, 74] on div "PLAN DE RELANCE FACTOR" at bounding box center [222, 68] width 67 height 14
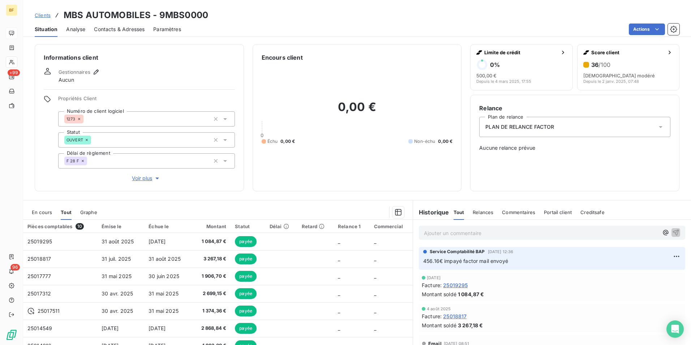
click at [440, 236] on p "Ajouter un commentaire ﻿" at bounding box center [541, 233] width 235 height 9
click at [446, 235] on p "Ajouter un commentaire ﻿" at bounding box center [541, 233] width 235 height 9
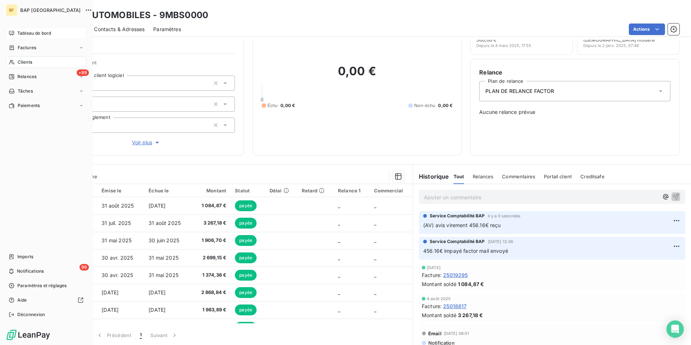
click at [16, 59] on div "Clients" at bounding box center [46, 62] width 81 height 12
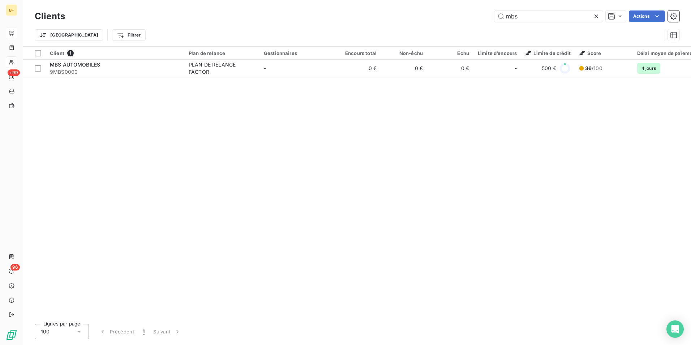
drag, startPoint x: 485, startPoint y: 9, endPoint x: 479, endPoint y: 8, distance: 5.5
click at [479, 8] on div "Clients mbs Actions Trier Filtrer" at bounding box center [357, 23] width 668 height 46
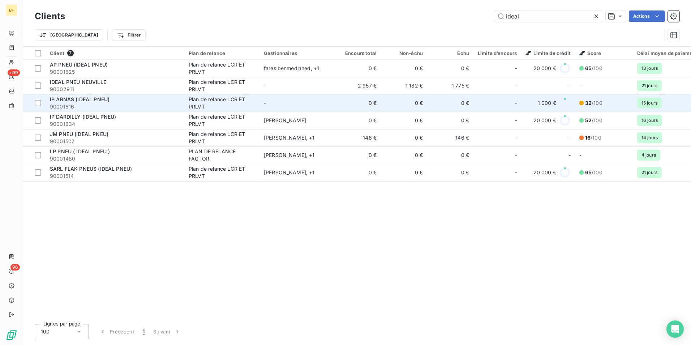
type input "ideal"
click at [120, 97] on div "IP ARNAS (IDEAL PNEU)" at bounding box center [115, 99] width 130 height 7
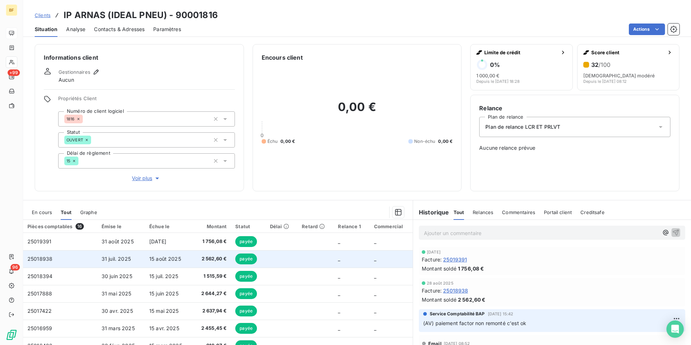
click at [184, 259] on td "15 août 2025" at bounding box center [168, 258] width 47 height 17
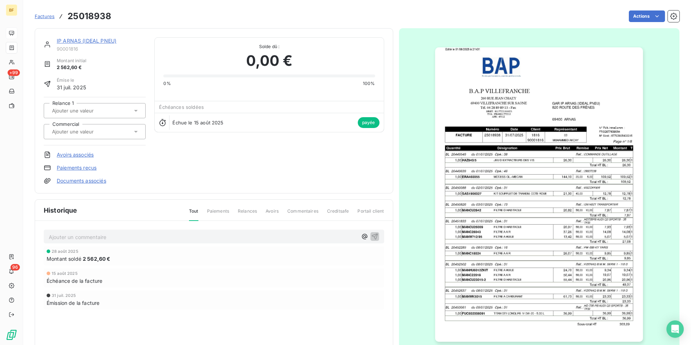
click at [570, 216] on img "button" at bounding box center [539, 194] width 208 height 294
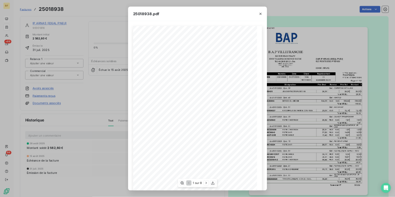
scroll to position [27, 0]
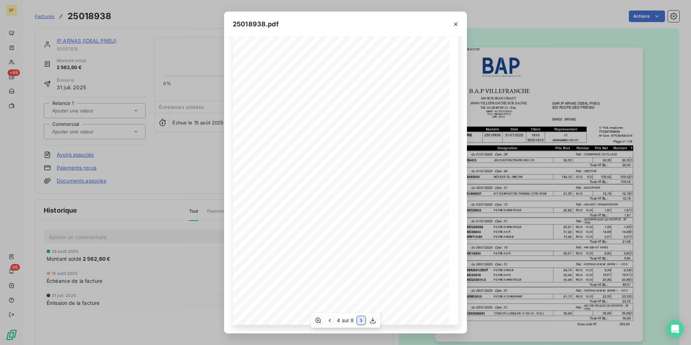
click at [358, 319] on icon "button" at bounding box center [361, 320] width 7 height 7
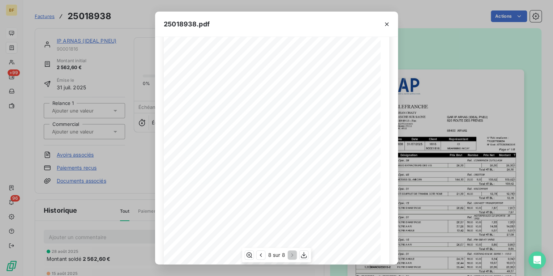
scroll to position [96, 0]
click at [387, 26] on icon "button" at bounding box center [386, 24] width 7 height 7
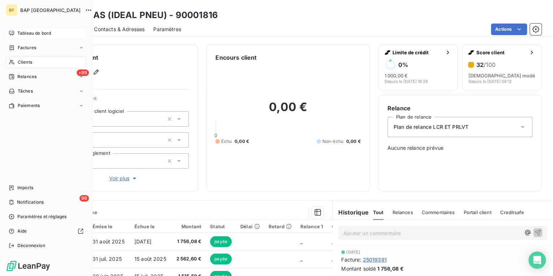
click at [16, 32] on div "Tableau de bord" at bounding box center [46, 33] width 81 height 12
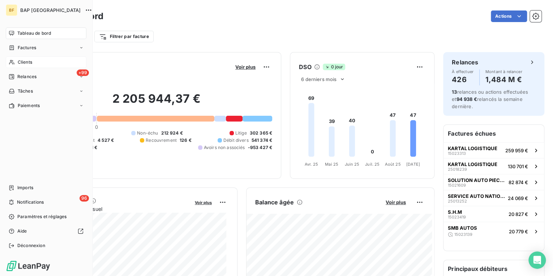
click at [26, 61] on span "Clients" at bounding box center [25, 62] width 14 height 7
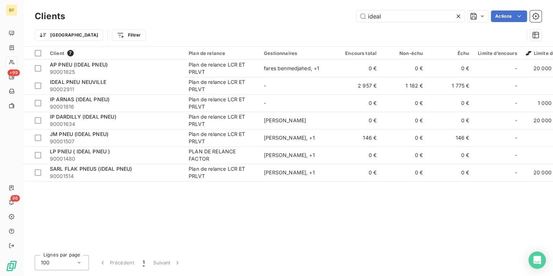
drag, startPoint x: 389, startPoint y: 16, endPoint x: 317, endPoint y: 13, distance: 72.8
click at [343, 14] on div "ideal Actions" at bounding box center [308, 16] width 468 height 12
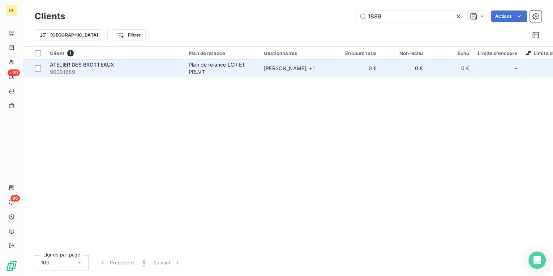
type input "1889"
click at [176, 72] on span "90001889" at bounding box center [115, 71] width 130 height 7
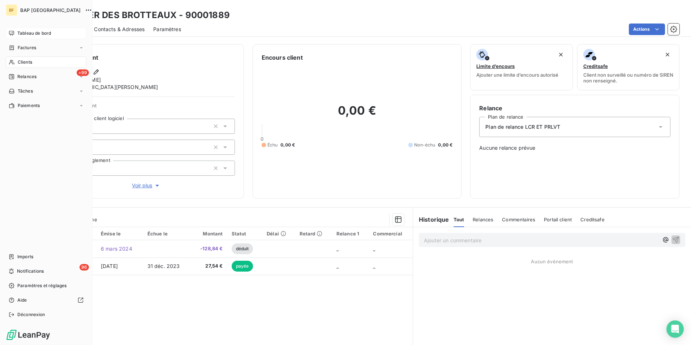
click at [34, 32] on span "Tableau de bord" at bounding box center [34, 33] width 34 height 7
